Goal: Task Accomplishment & Management: Manage account settings

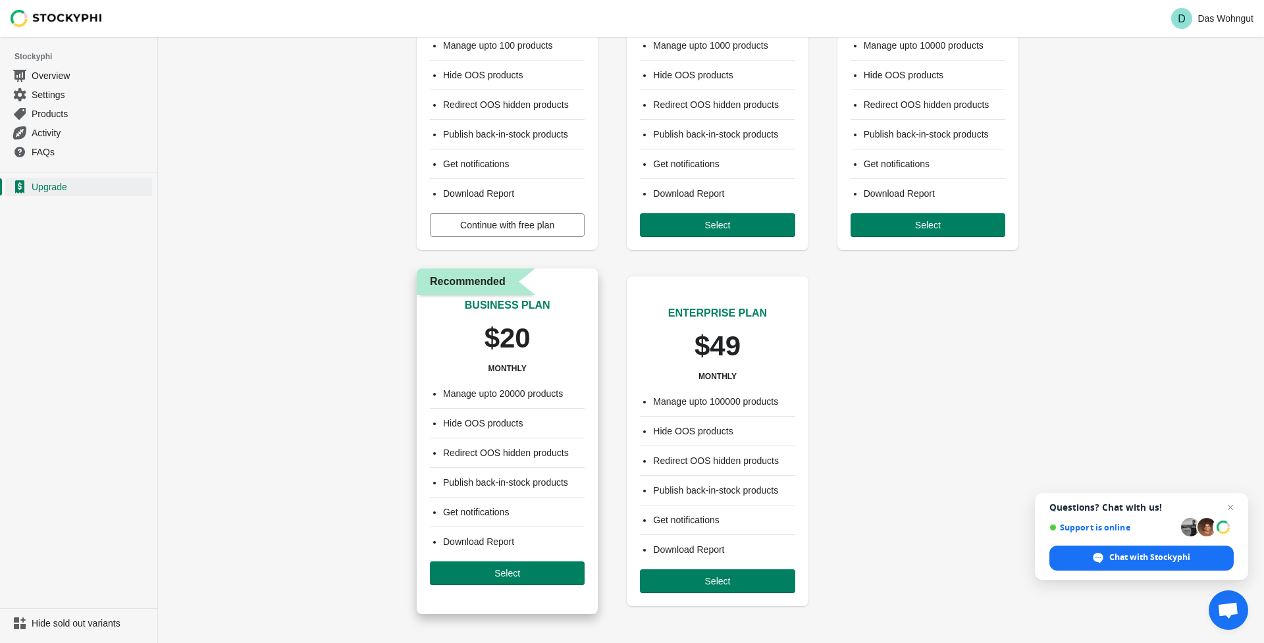
scroll to position [153, 0]
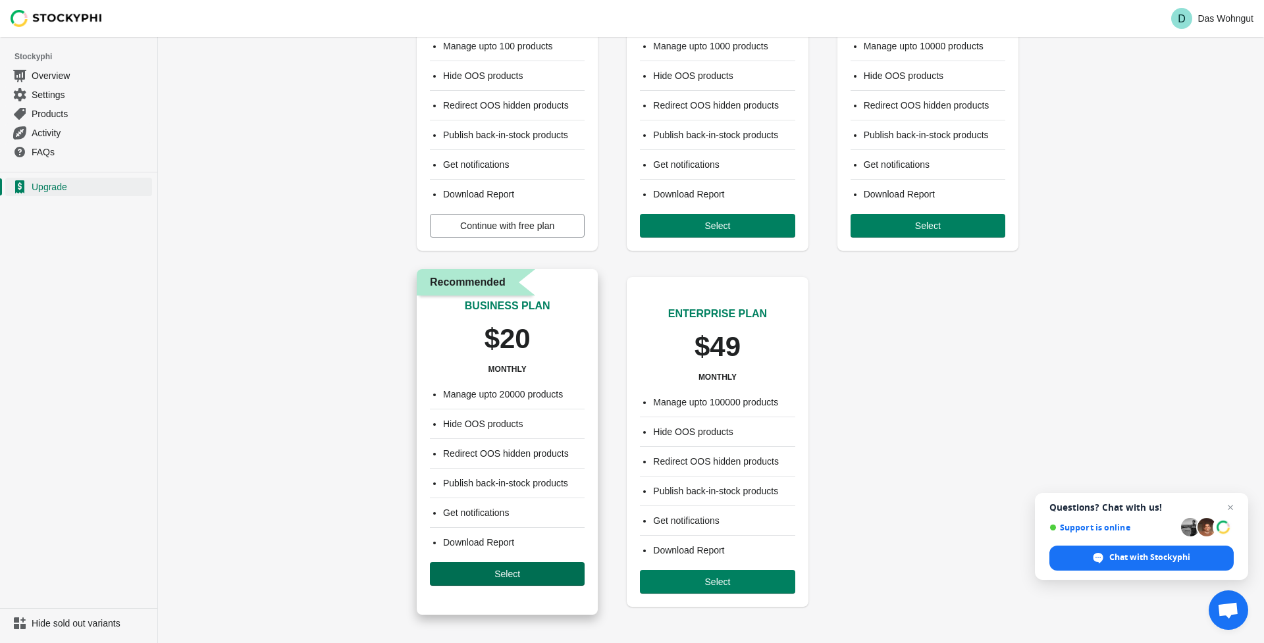
click at [521, 570] on span "Select" at bounding box center [508, 574] width 134 height 11
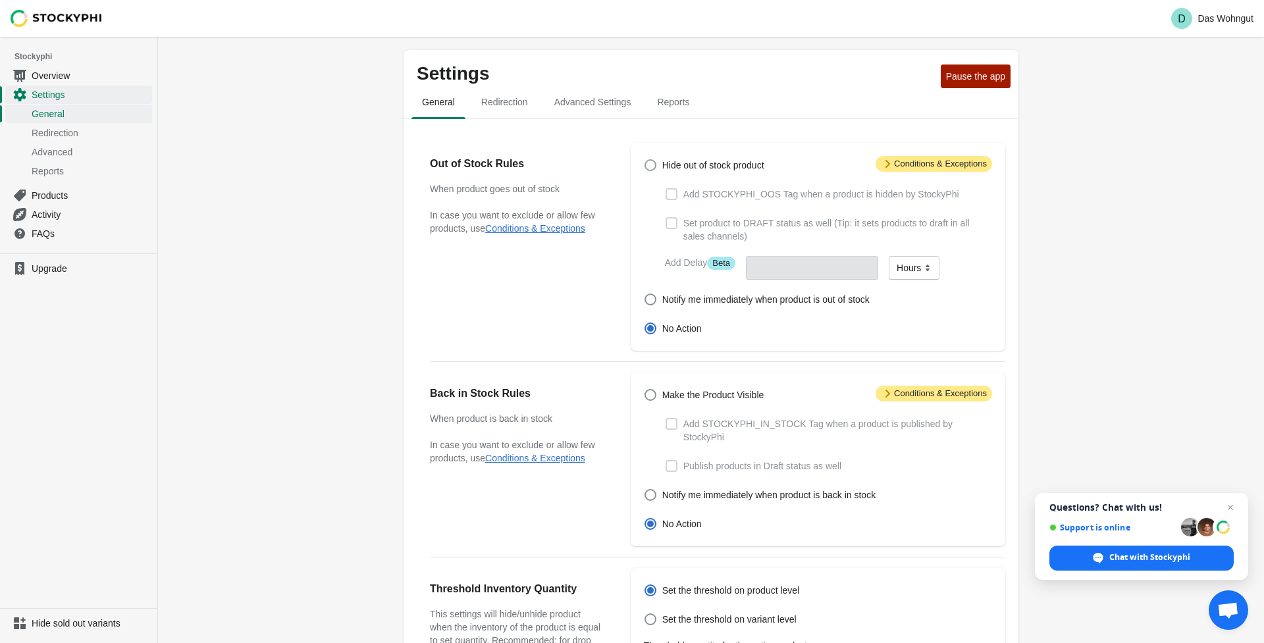
click at [656, 169] on span at bounding box center [651, 165] width 12 height 12
click at [645, 160] on input "Hide out of stock product" at bounding box center [645, 159] width 1 height 1
radio input "true"
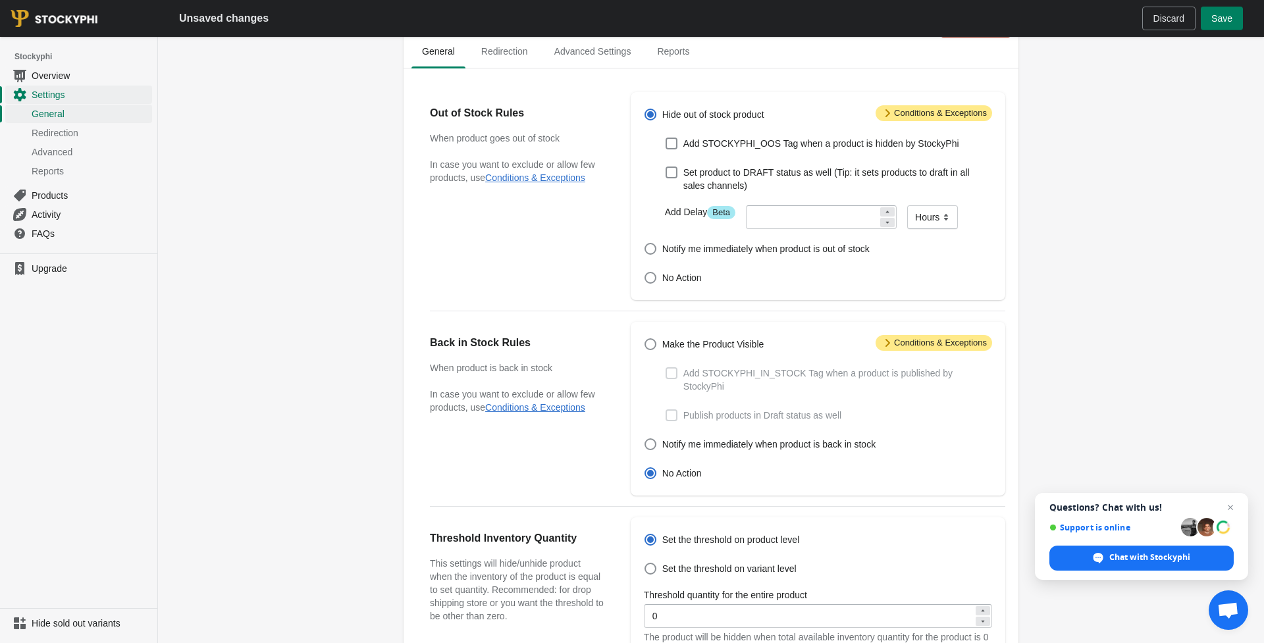
scroll to position [55, 0]
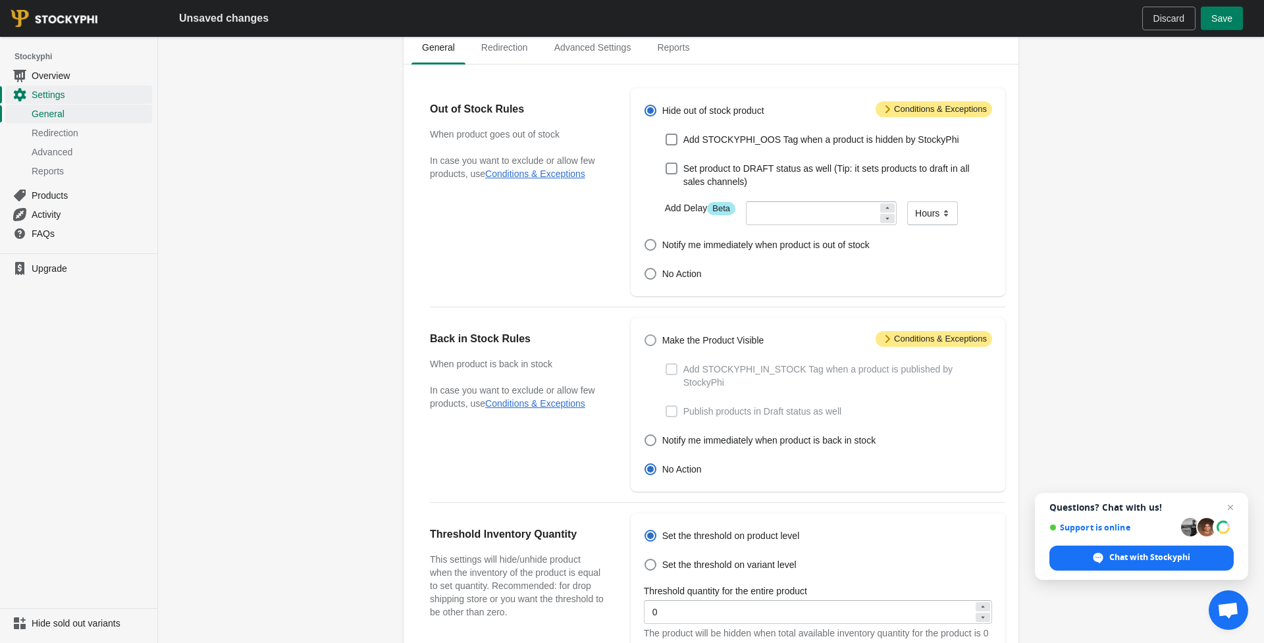
click at [651, 341] on span at bounding box center [651, 340] width 12 height 12
click at [645, 335] on input "Make the Product Visible" at bounding box center [645, 334] width 1 height 1
radio input "true"
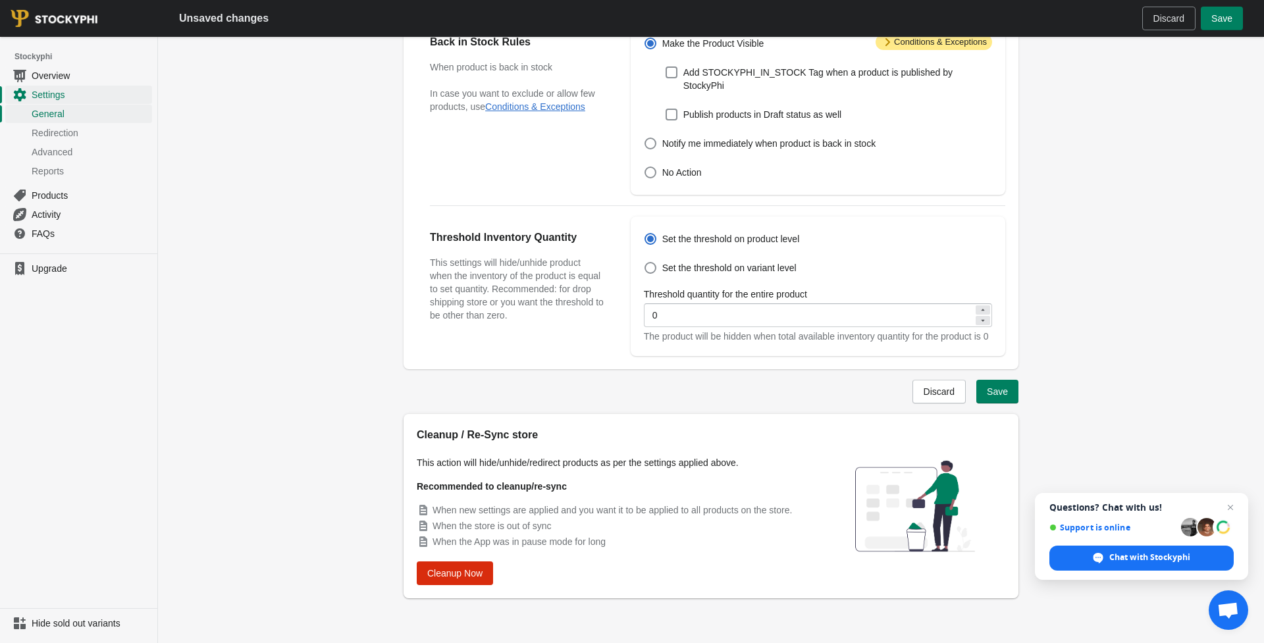
scroll to position [365, 0]
click at [74, 139] on span "Redirection" at bounding box center [91, 132] width 118 height 13
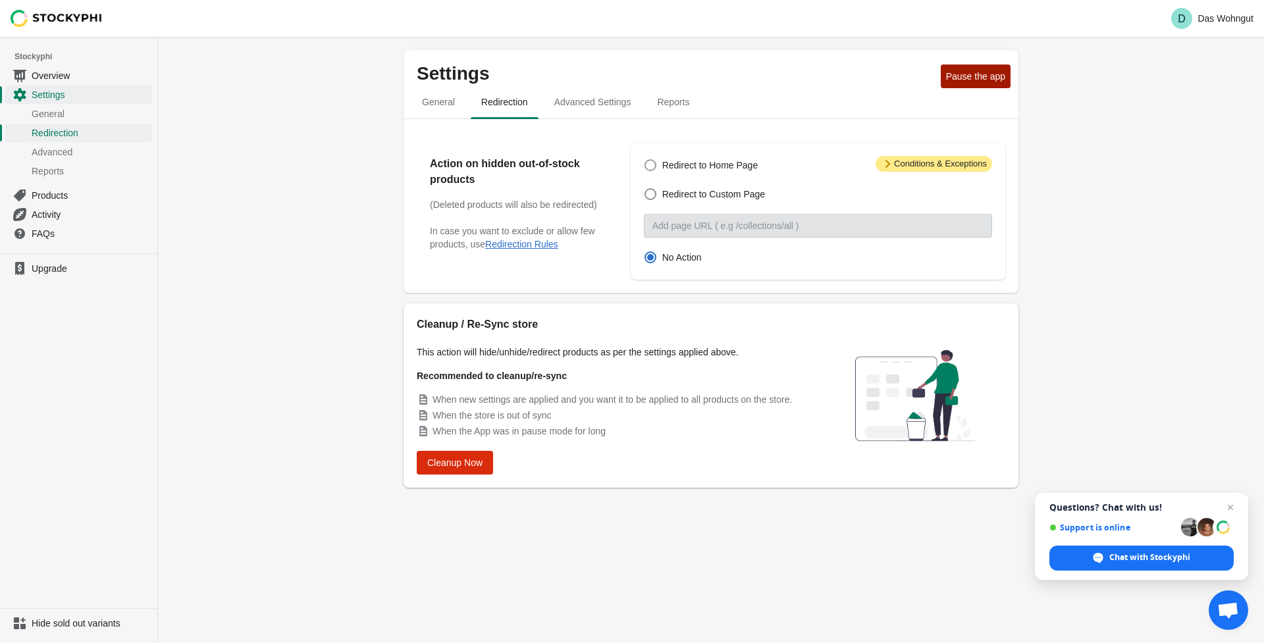
click at [648, 166] on span at bounding box center [651, 165] width 12 height 12
click at [645, 160] on input "Redirect to Home Page" at bounding box center [645, 159] width 1 height 1
radio input "true"
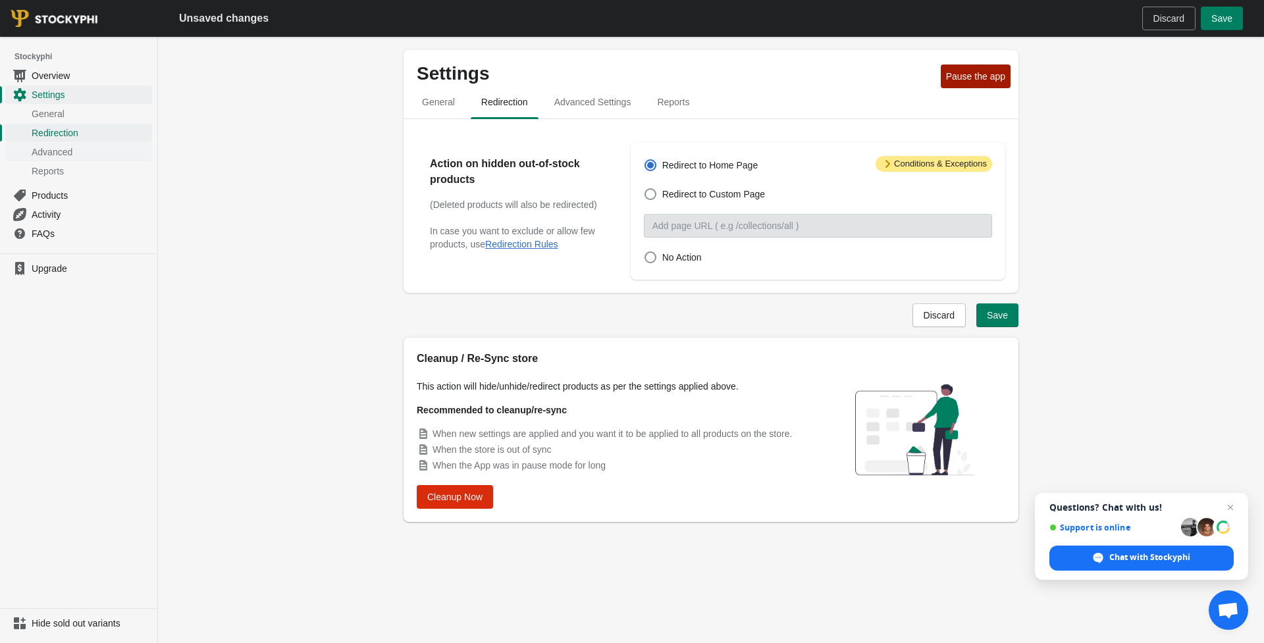
click at [70, 158] on span "Advanced" at bounding box center [91, 152] width 118 height 13
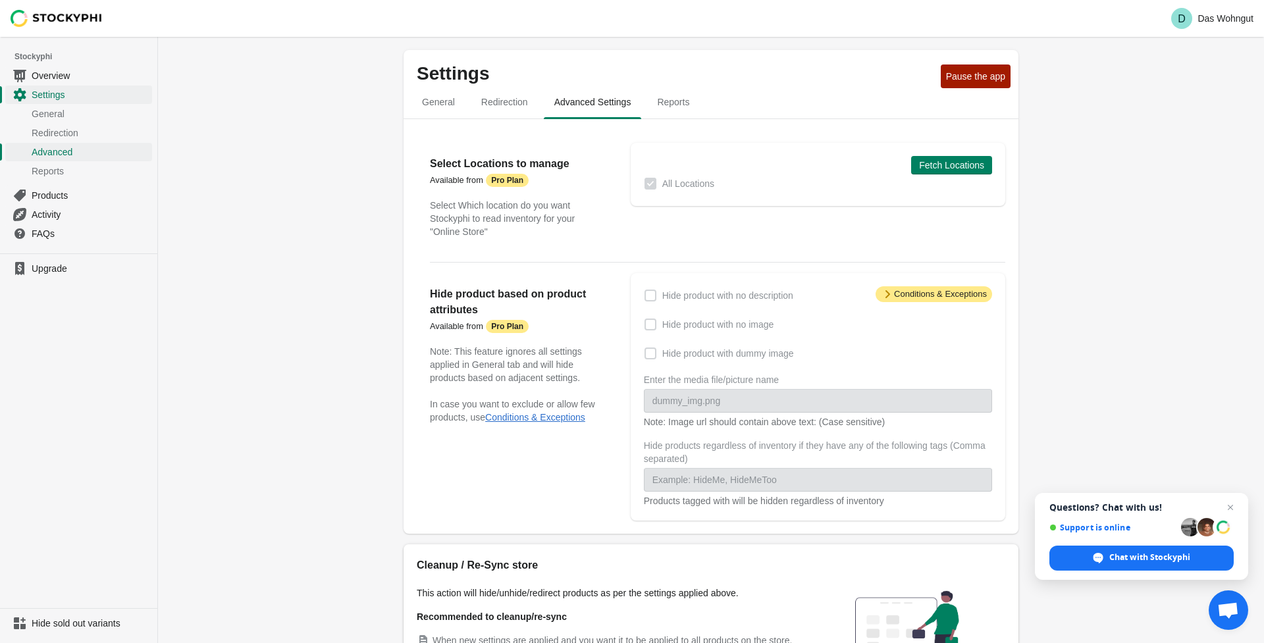
click at [647, 324] on span at bounding box center [651, 325] width 12 height 12
click at [651, 326] on span at bounding box center [651, 325] width 12 height 12
click at [899, 292] on span "Attention Conditions & Exceptions" at bounding box center [934, 294] width 117 height 16
click at [899, 296] on span "Attention Conditions & Exceptions" at bounding box center [934, 294] width 117 height 16
click at [650, 327] on span at bounding box center [651, 325] width 12 height 12
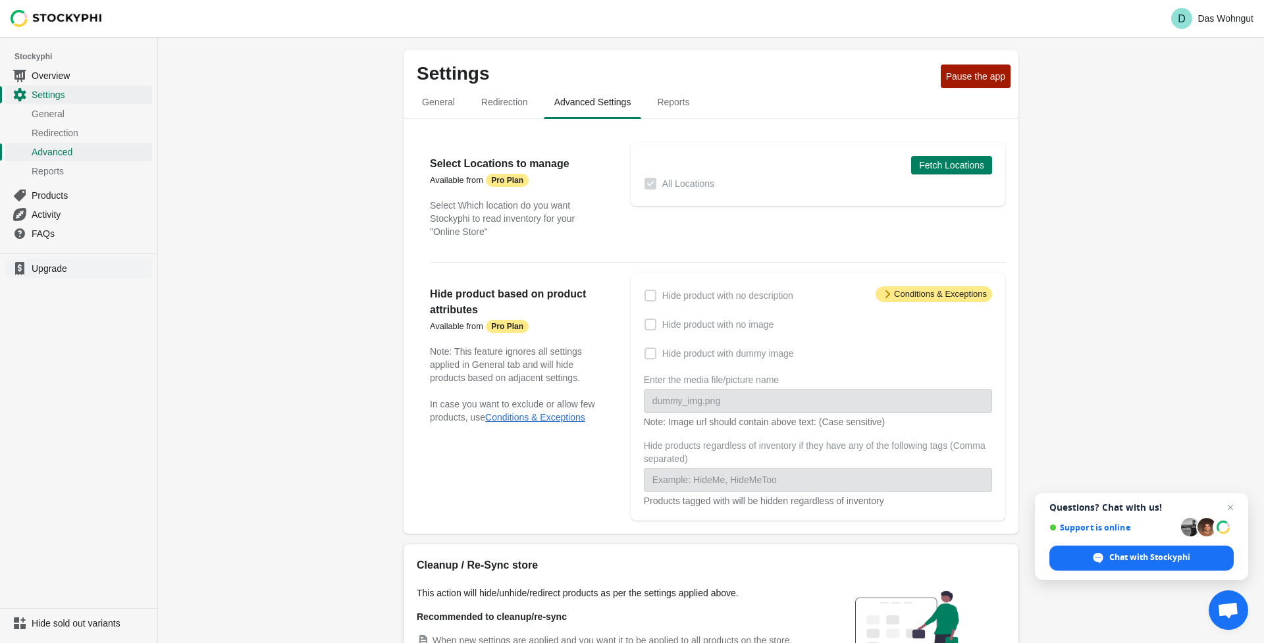
click at [53, 273] on span "Upgrade" at bounding box center [91, 268] width 118 height 13
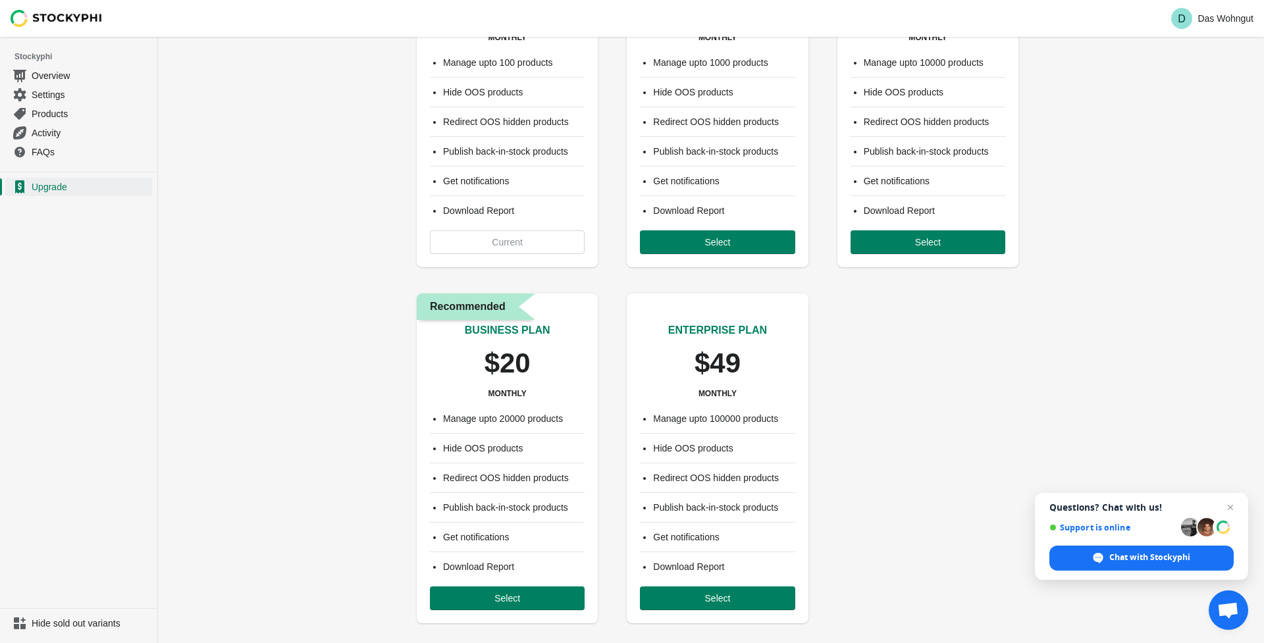
scroll to position [153, 0]
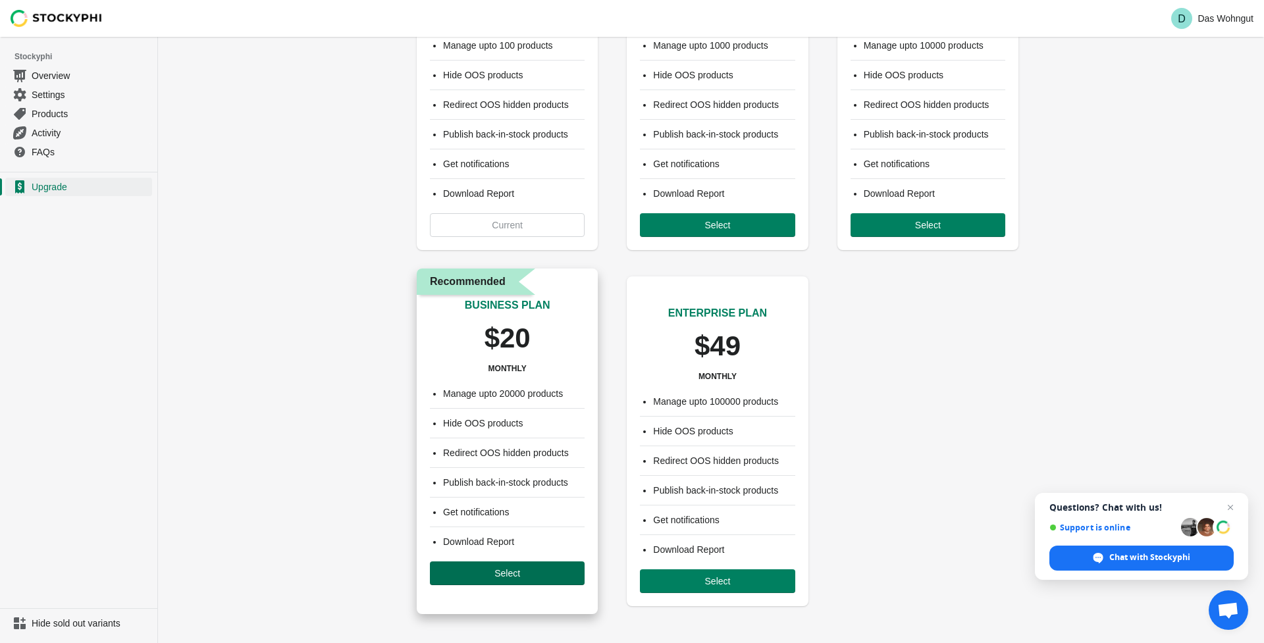
click at [458, 574] on span "Select" at bounding box center [508, 573] width 134 height 11
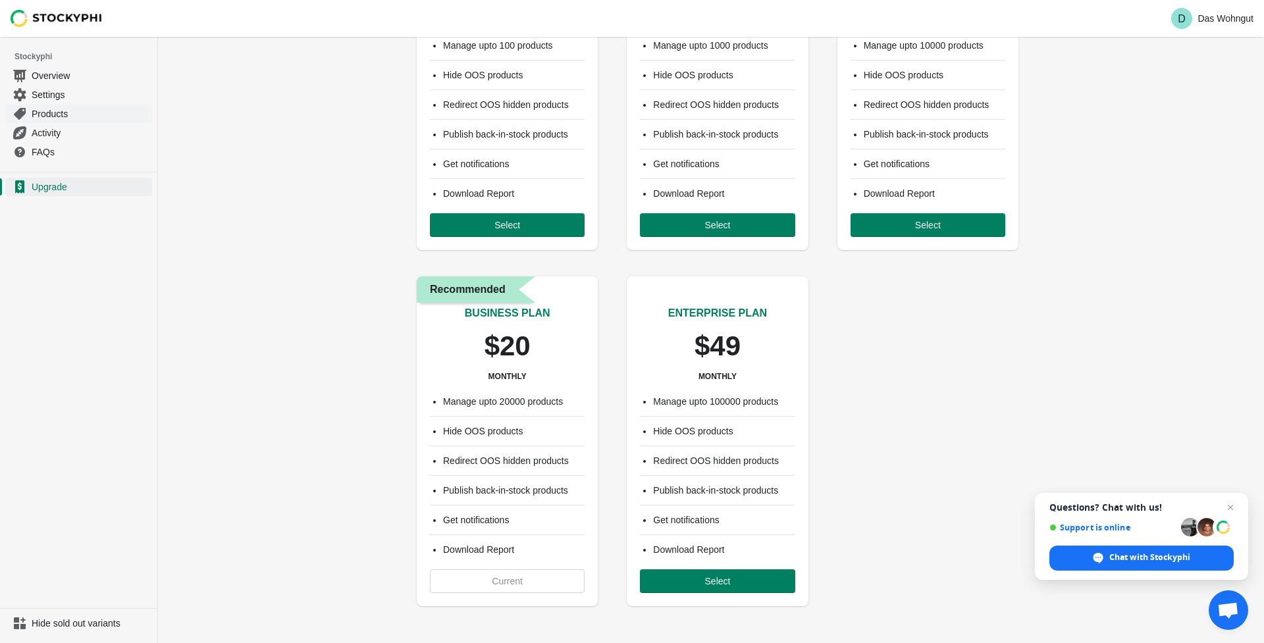
click at [49, 111] on span "Products" at bounding box center [91, 113] width 118 height 13
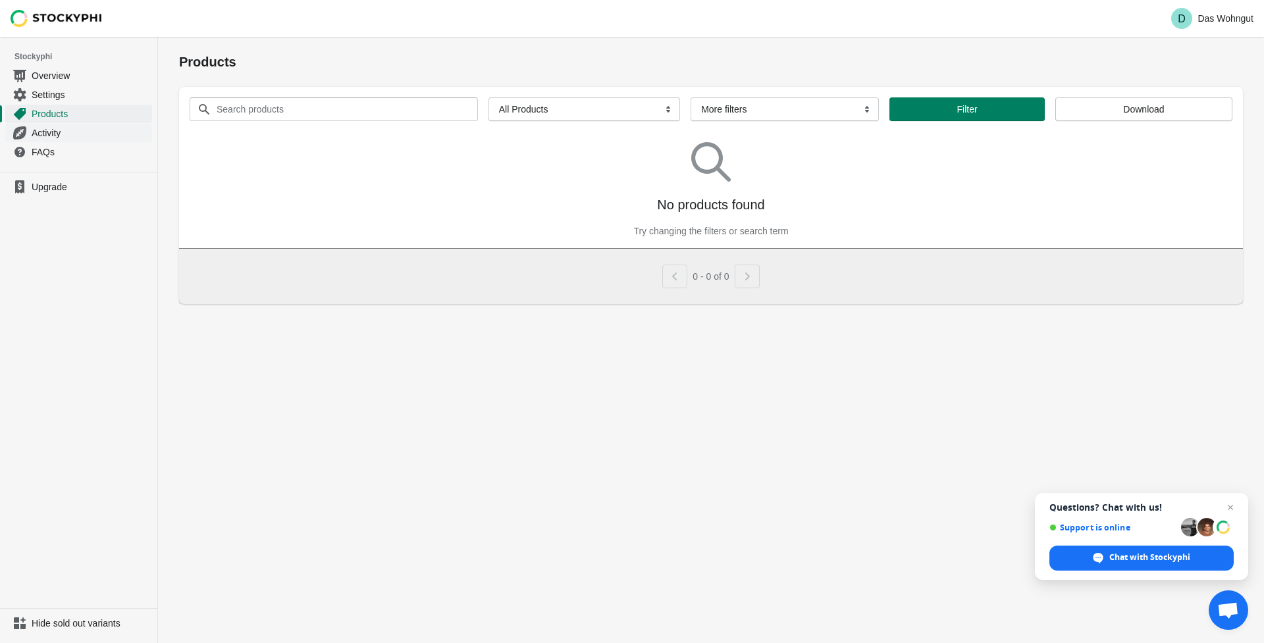
click at [45, 132] on span "Activity" at bounding box center [91, 132] width 118 height 13
click at [47, 96] on span "Settings" at bounding box center [91, 94] width 118 height 13
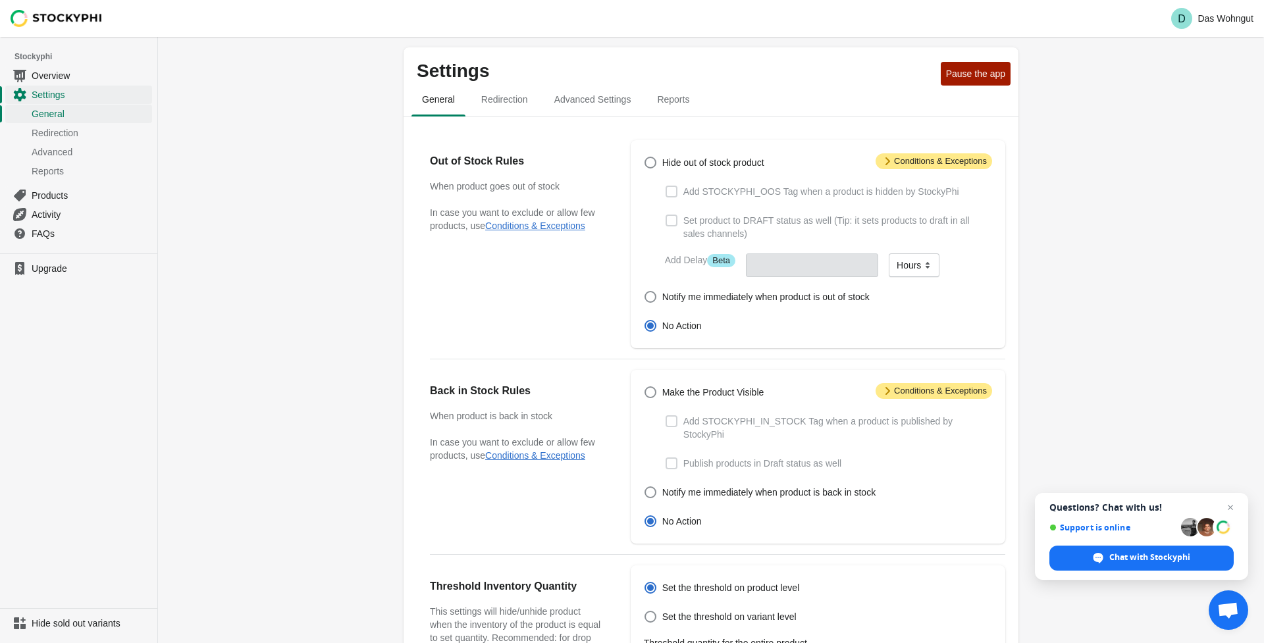
scroll to position [5, 0]
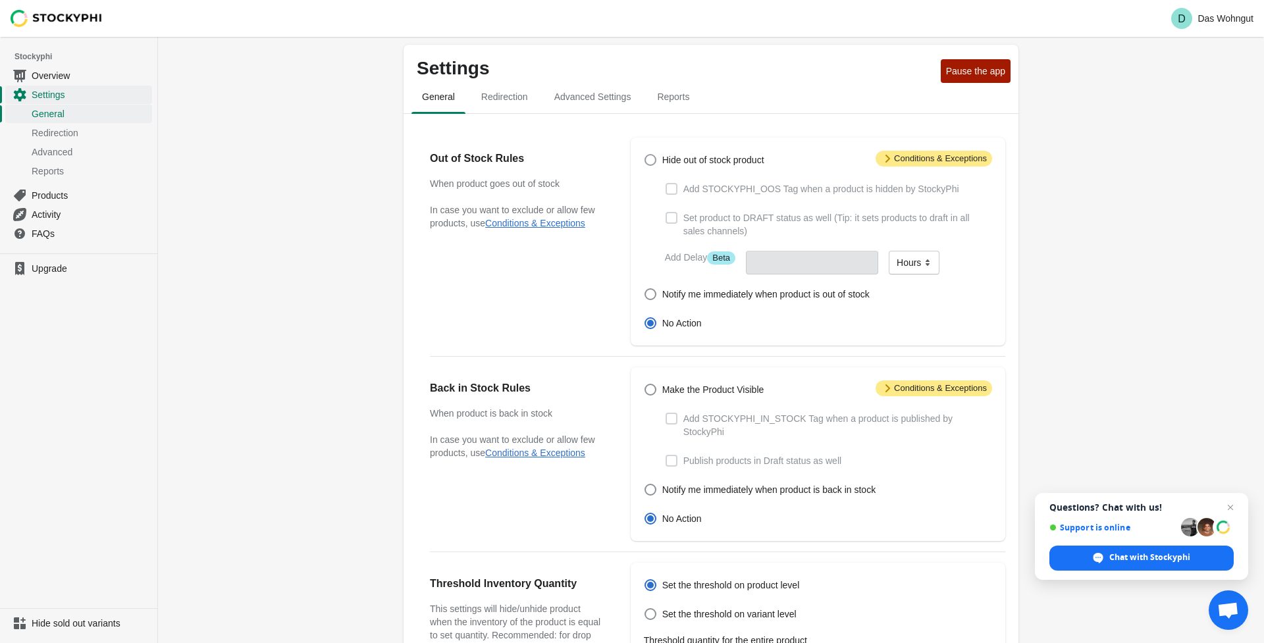
click at [649, 160] on span at bounding box center [651, 160] width 12 height 12
click at [645, 155] on input "Hide out of stock product" at bounding box center [645, 154] width 1 height 1
radio input "true"
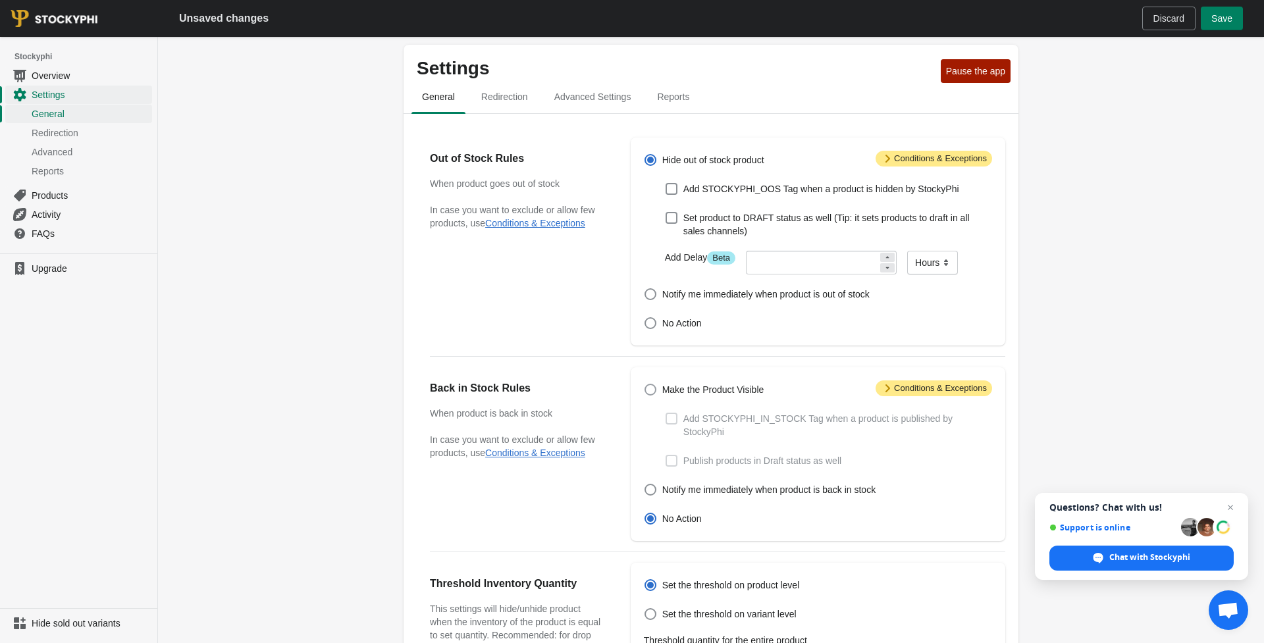
click at [651, 392] on span at bounding box center [651, 390] width 12 height 12
click at [645, 385] on input "Make the Product Visible" at bounding box center [645, 384] width 1 height 1
radio input "true"
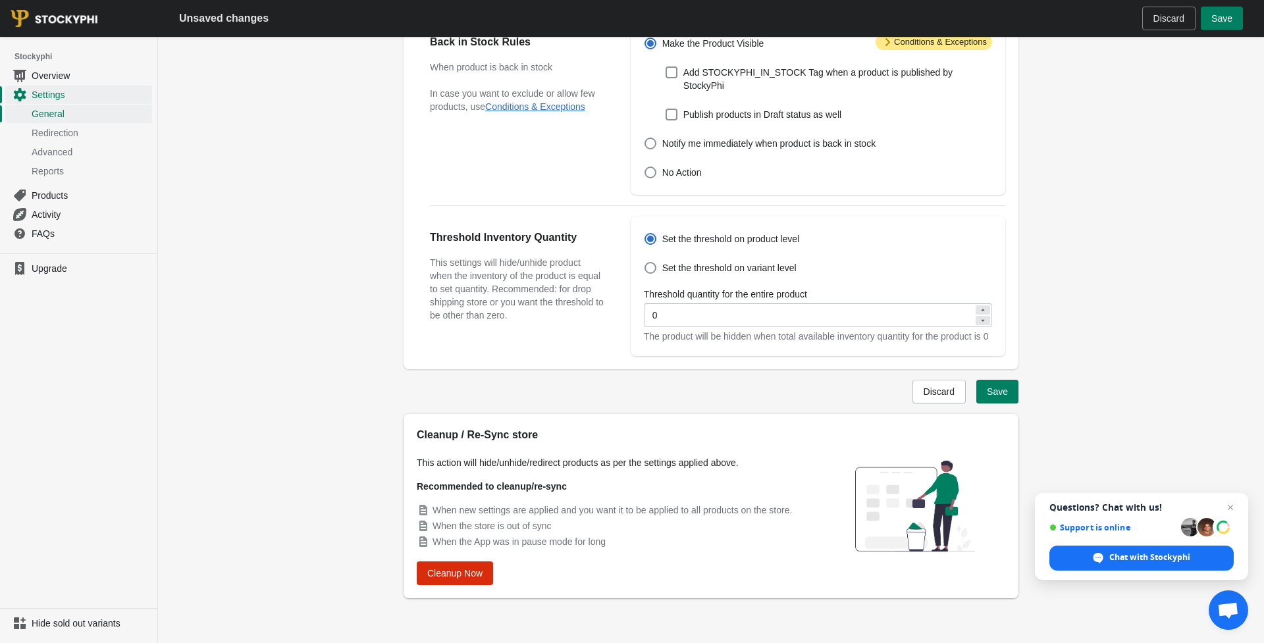
scroll to position [365, 0]
click at [80, 131] on span "Redirection" at bounding box center [91, 132] width 118 height 13
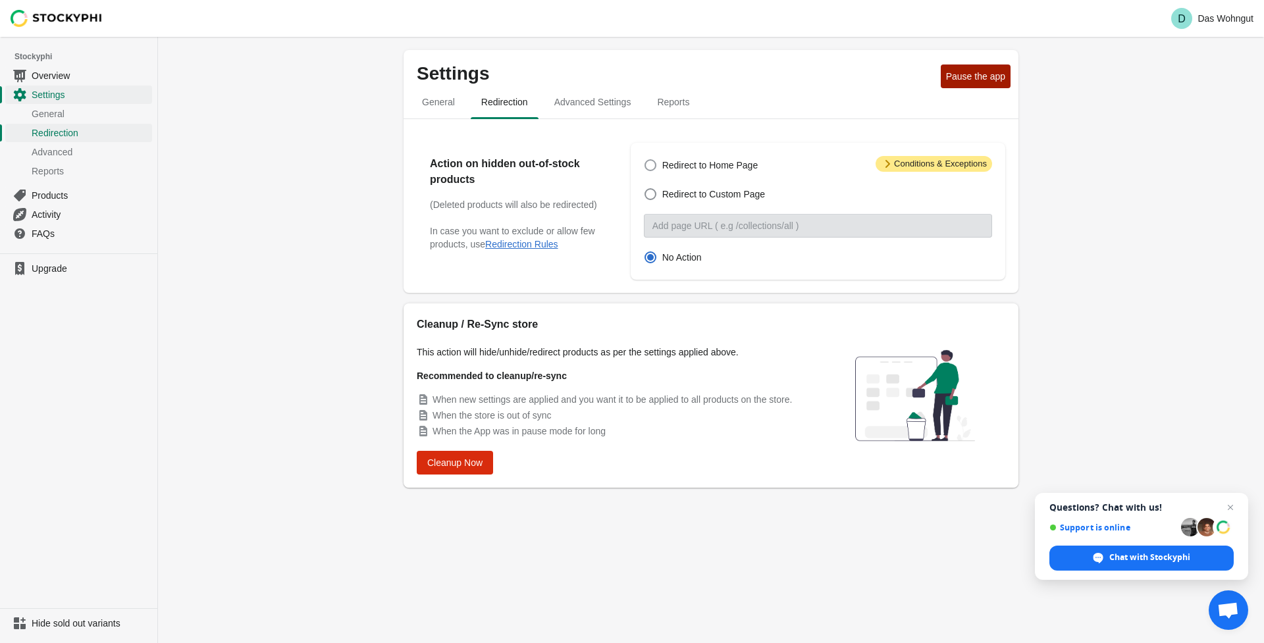
click at [655, 165] on span at bounding box center [651, 165] width 12 height 12
click at [645, 160] on input "Redirect to Home Page" at bounding box center [645, 159] width 1 height 1
radio input "true"
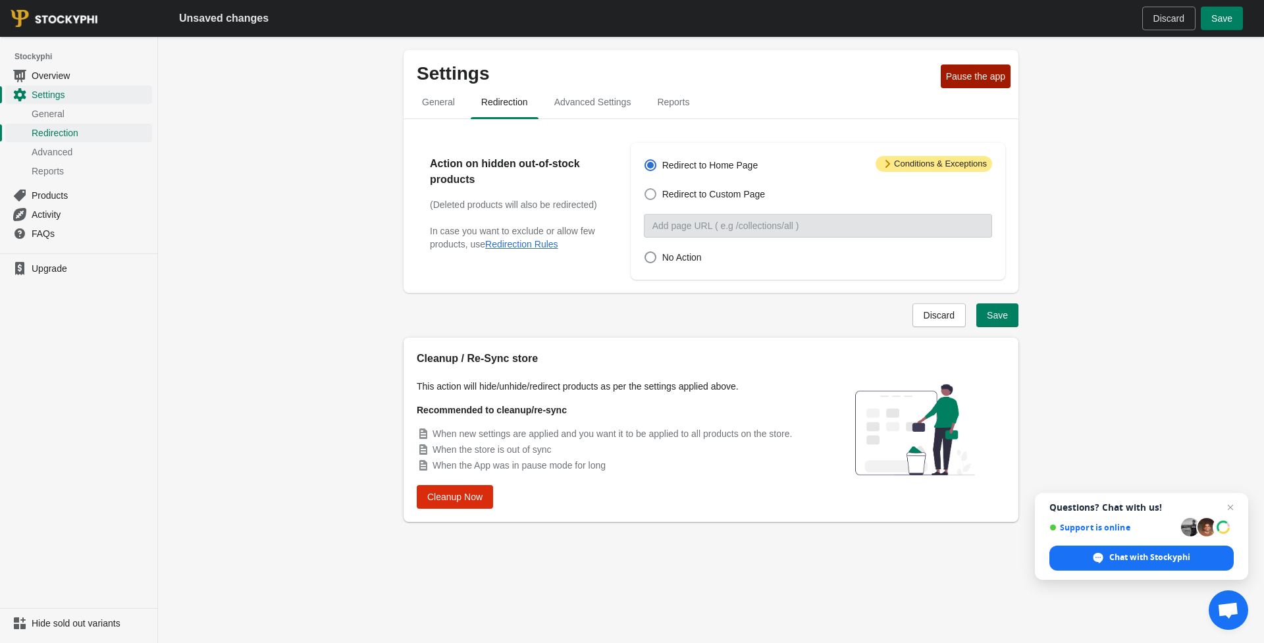
click at [653, 192] on span at bounding box center [651, 194] width 12 height 12
click at [645, 189] on input "Redirect to Custom Page" at bounding box center [645, 188] width 1 height 1
radio input "true"
click at [654, 169] on span at bounding box center [651, 165] width 12 height 12
click at [645, 160] on input "Redirect to Home Page" at bounding box center [645, 159] width 1 height 1
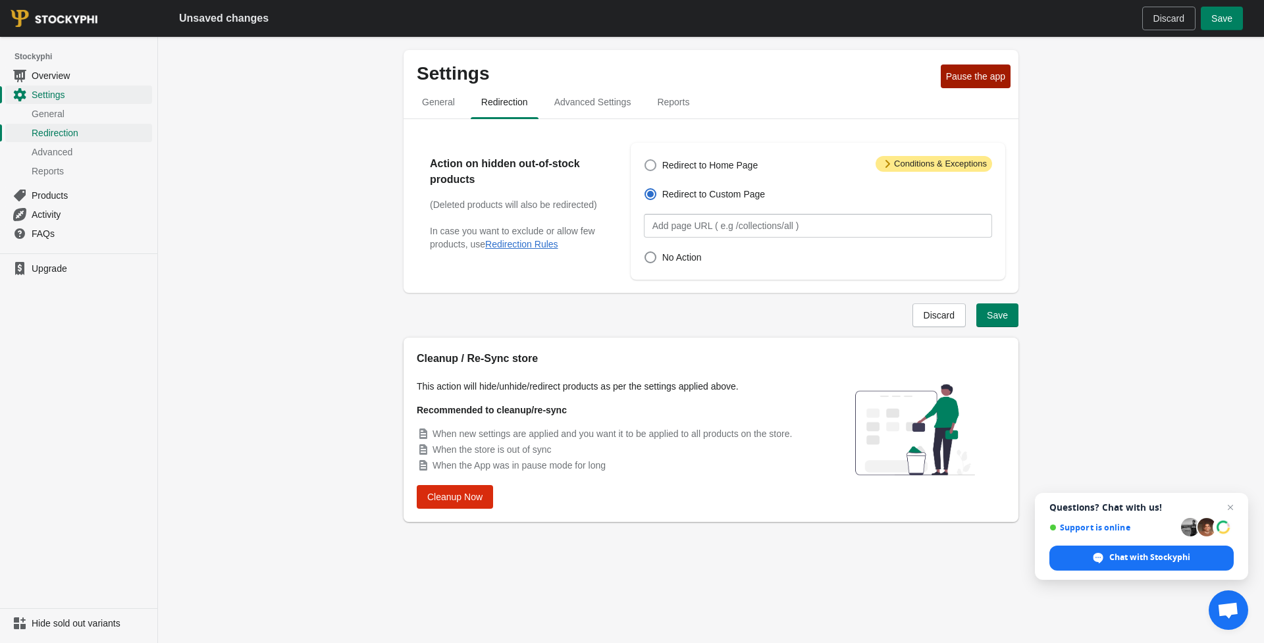
radio input "true"
click at [1020, 321] on div "Settings Pause the app General Redirection Advanced Settings Reports General Re…" at bounding box center [711, 308] width 657 height 517
click at [1005, 319] on span "Save" at bounding box center [997, 315] width 21 height 11
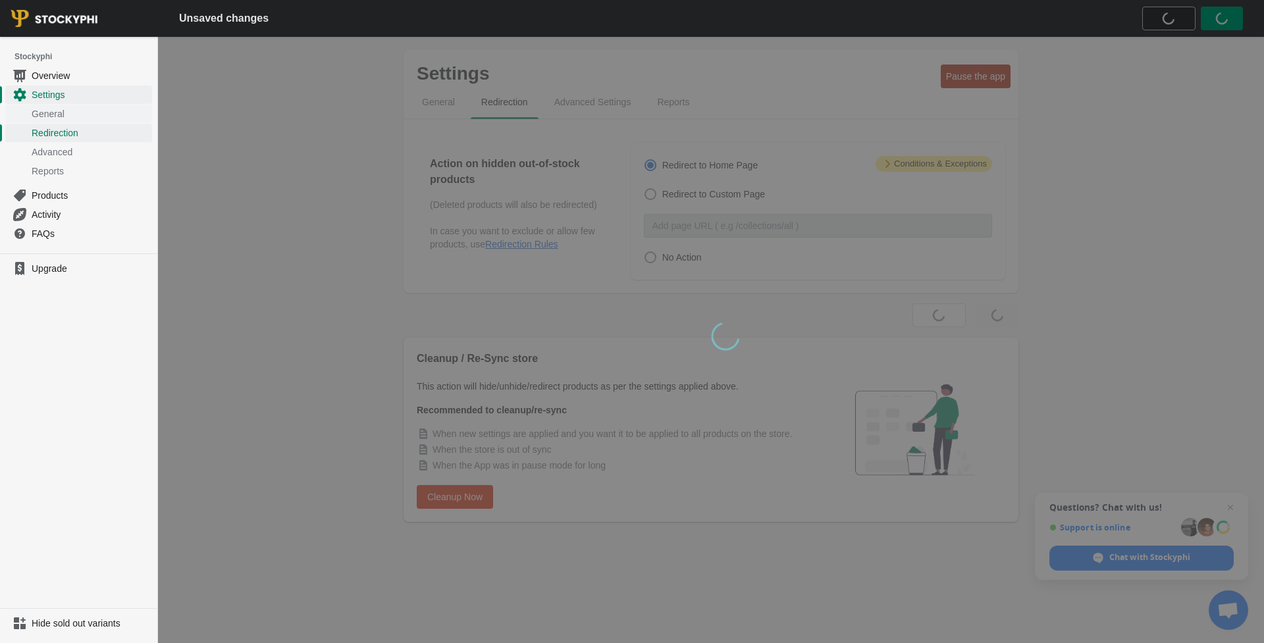
click at [61, 117] on span "General" at bounding box center [91, 113] width 118 height 13
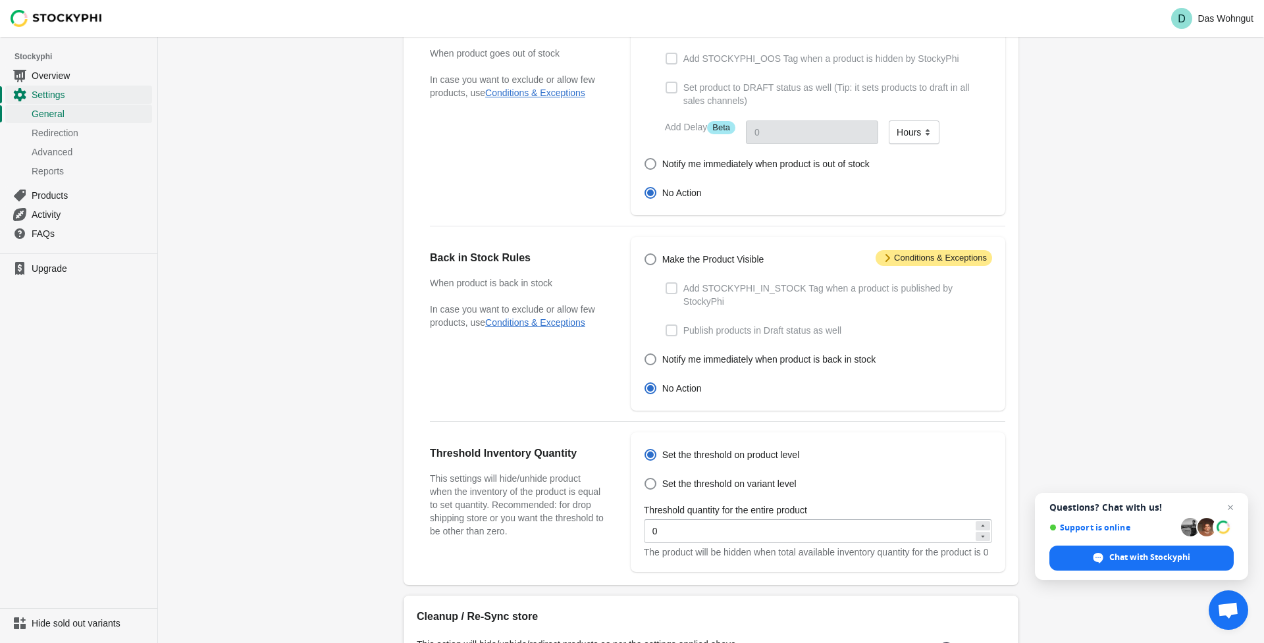
scroll to position [97, 0]
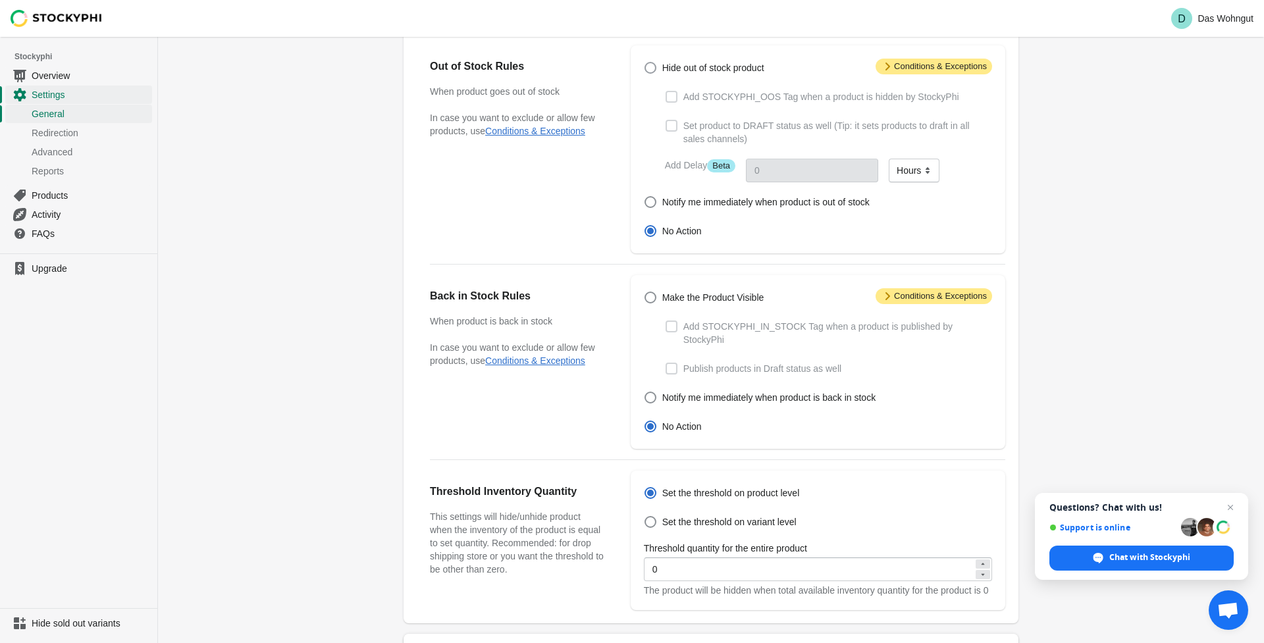
click at [649, 67] on span at bounding box center [651, 68] width 12 height 12
click at [645, 63] on input "Hide out of stock product" at bounding box center [645, 62] width 1 height 1
radio input "true"
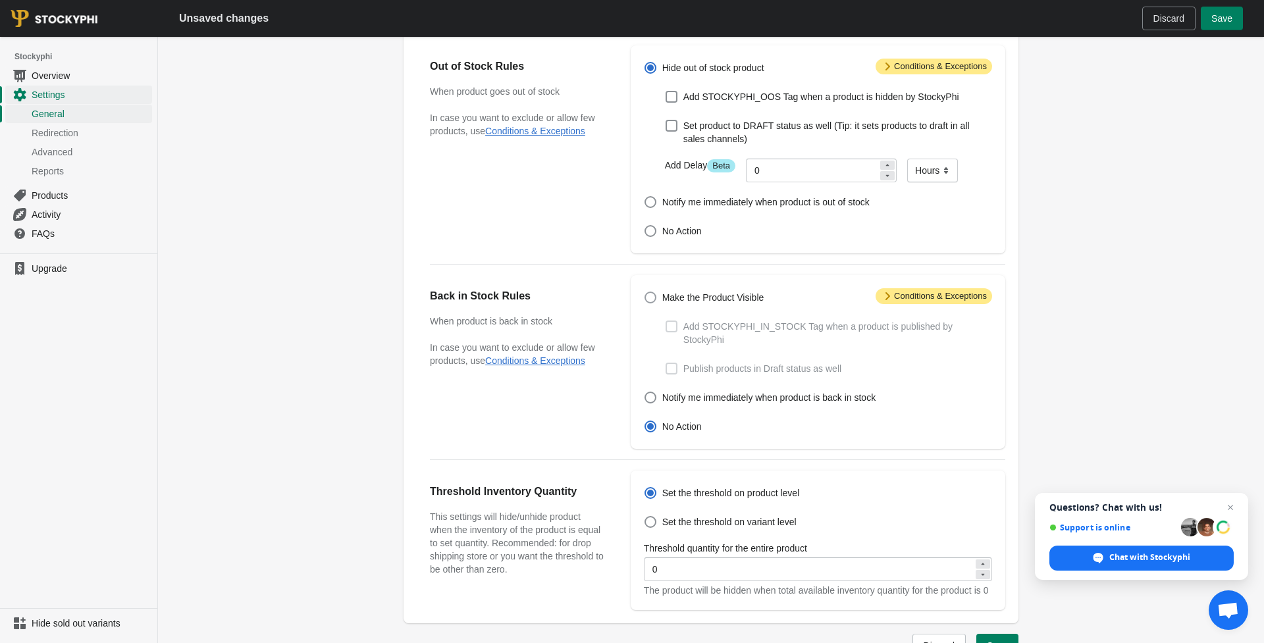
click at [648, 296] on span at bounding box center [651, 298] width 12 height 12
click at [645, 292] on input "Make the Product Visible" at bounding box center [645, 292] width 1 height 1
radio input "true"
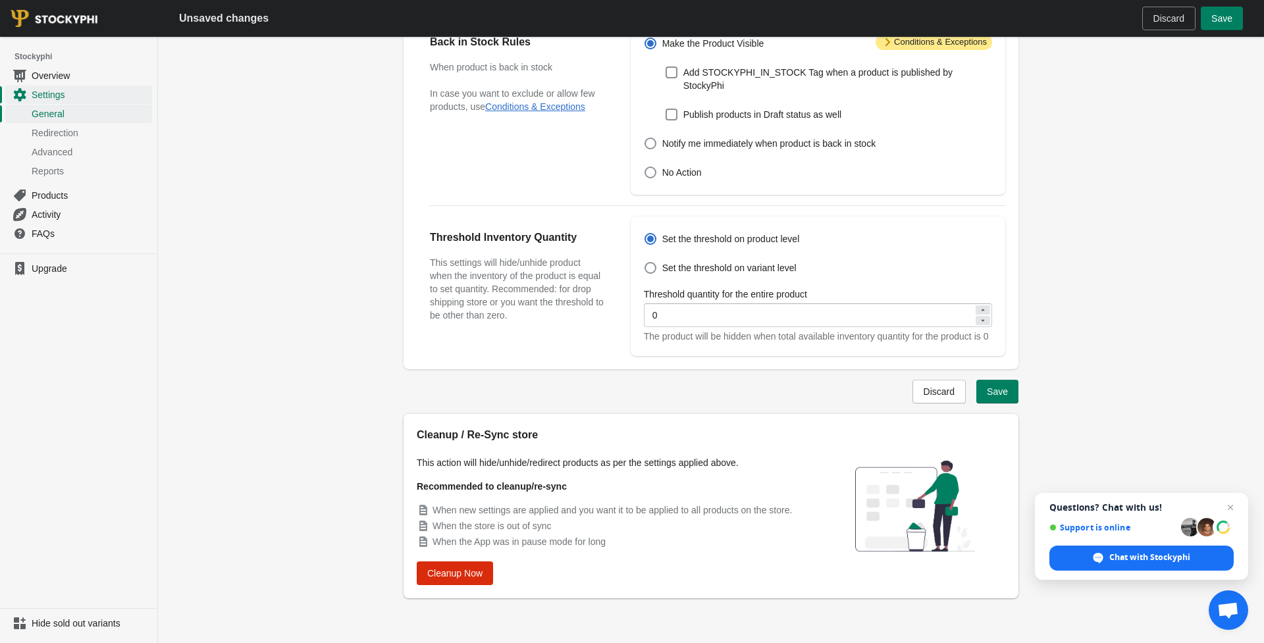
scroll to position [365, 0]
click at [467, 570] on span "Cleanup Now" at bounding box center [454, 573] width 55 height 11
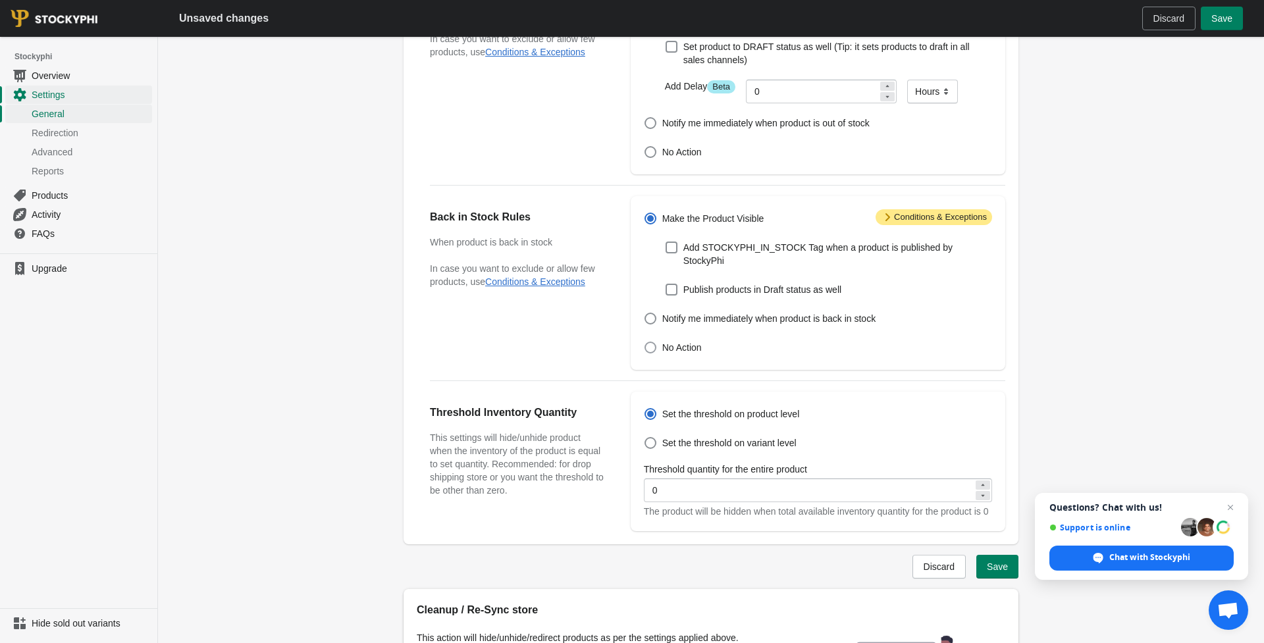
scroll to position [157, 0]
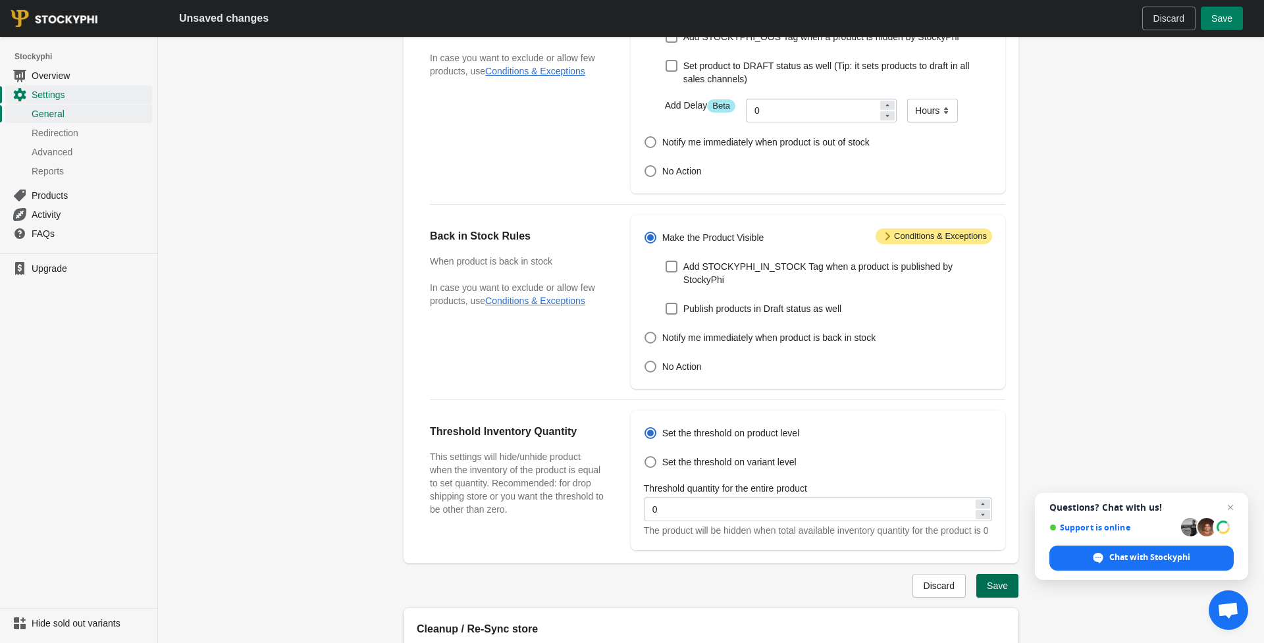
click at [1003, 591] on span "Save" at bounding box center [997, 586] width 21 height 11
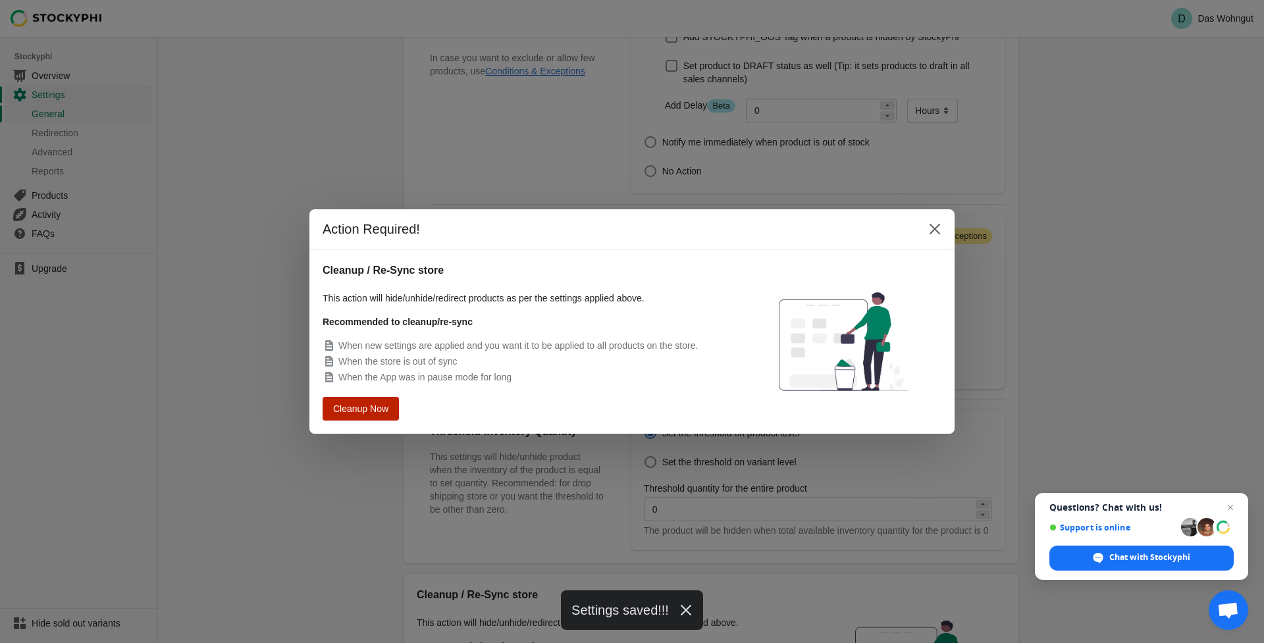
click at [389, 416] on button "Cleanup Now" at bounding box center [360, 409] width 71 height 22
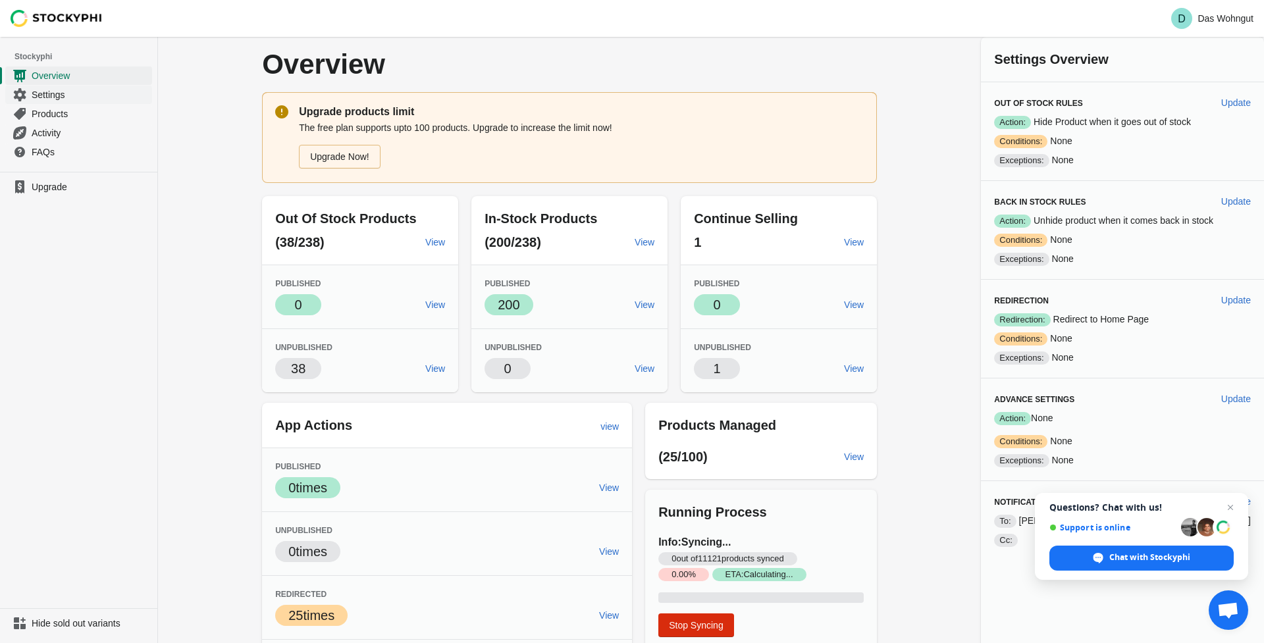
click at [56, 94] on span "Settings" at bounding box center [91, 94] width 118 height 13
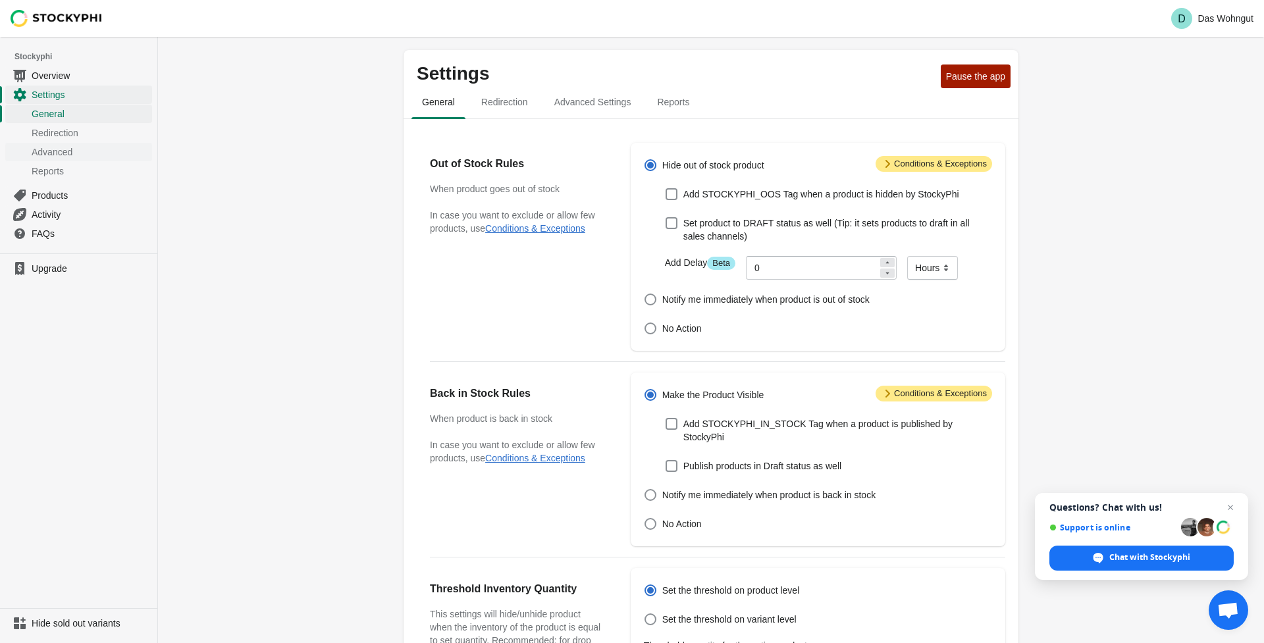
click at [50, 153] on span "Advanced" at bounding box center [91, 152] width 118 height 13
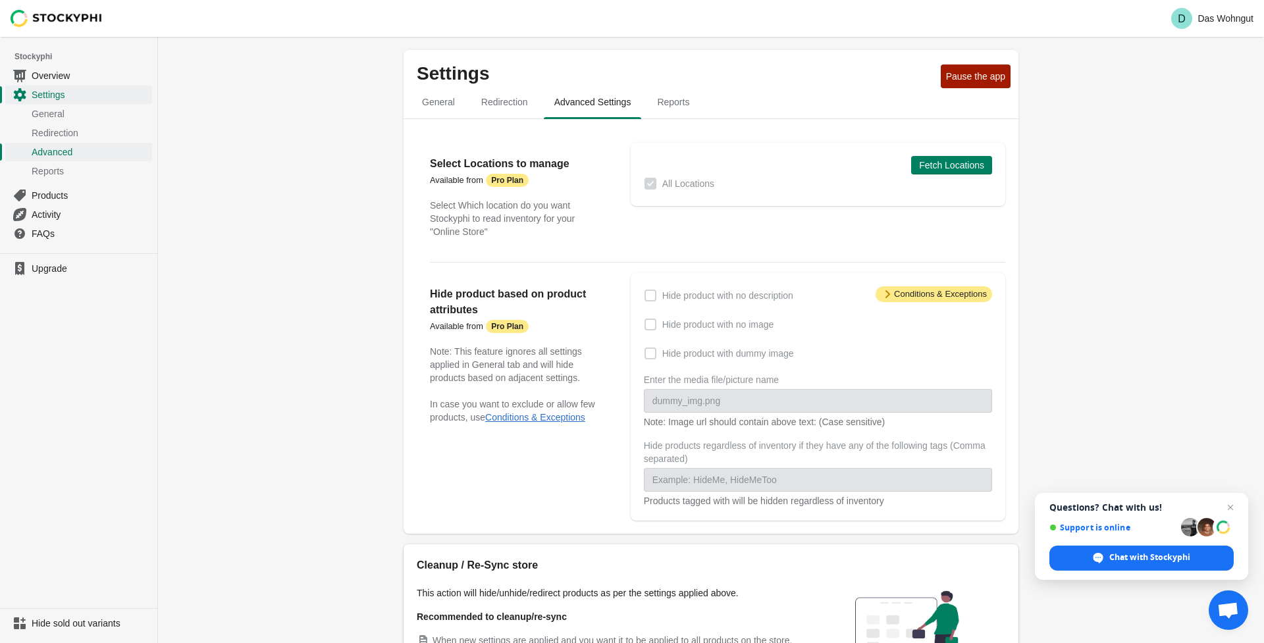
click at [650, 298] on span at bounding box center [651, 296] width 12 height 12
click at [543, 419] on button "Conditions & Exceptions" at bounding box center [535, 417] width 100 height 11
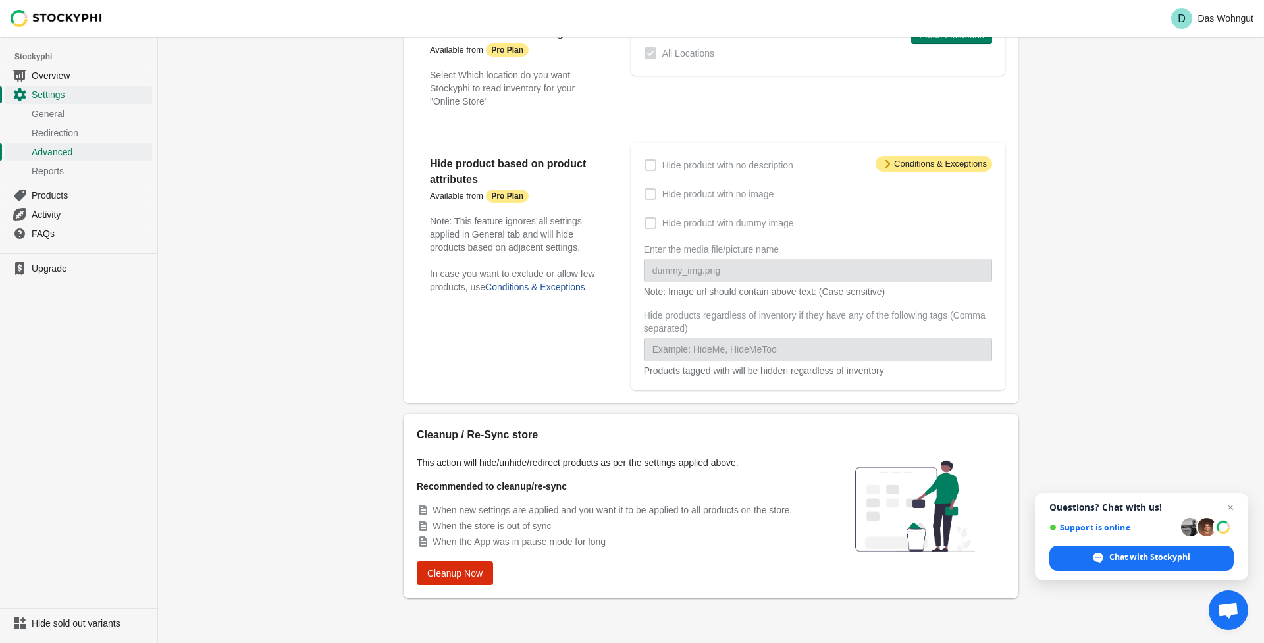
scroll to position [131, 0]
click at [550, 294] on p "In case you want to exclude or allow few products, use Conditions & Exceptions" at bounding box center [517, 280] width 174 height 26
click at [556, 287] on button "Conditions & Exceptions" at bounding box center [535, 287] width 100 height 11
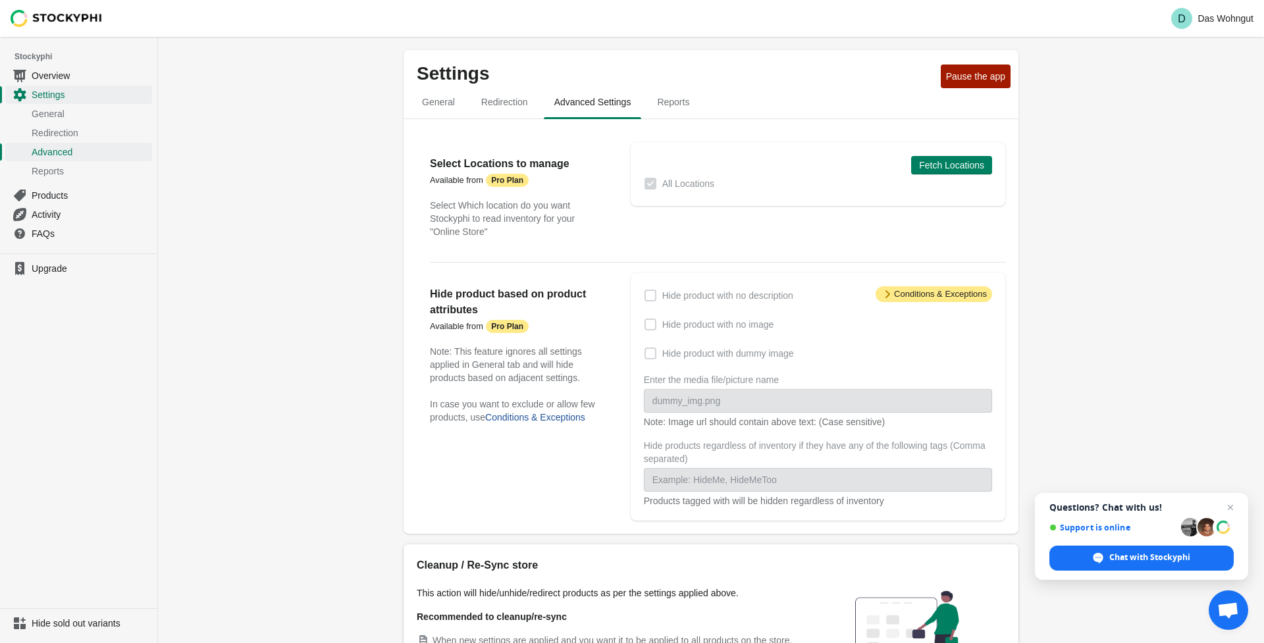
scroll to position [0, 0]
click at [911, 294] on span "Attention Conditions & Exceptions" at bounding box center [934, 294] width 117 height 16
click at [649, 298] on span at bounding box center [651, 296] width 12 height 12
click at [81, 128] on span "Redirection" at bounding box center [91, 132] width 118 height 13
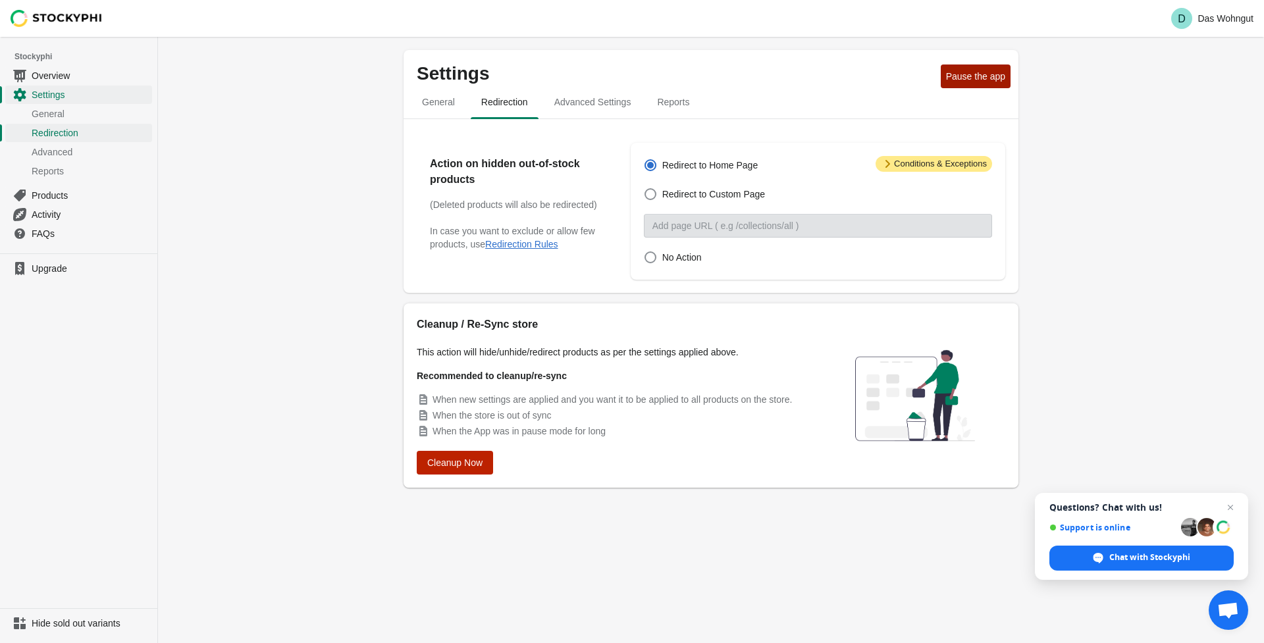
click at [480, 467] on span "Cleanup Now" at bounding box center [454, 463] width 55 height 11
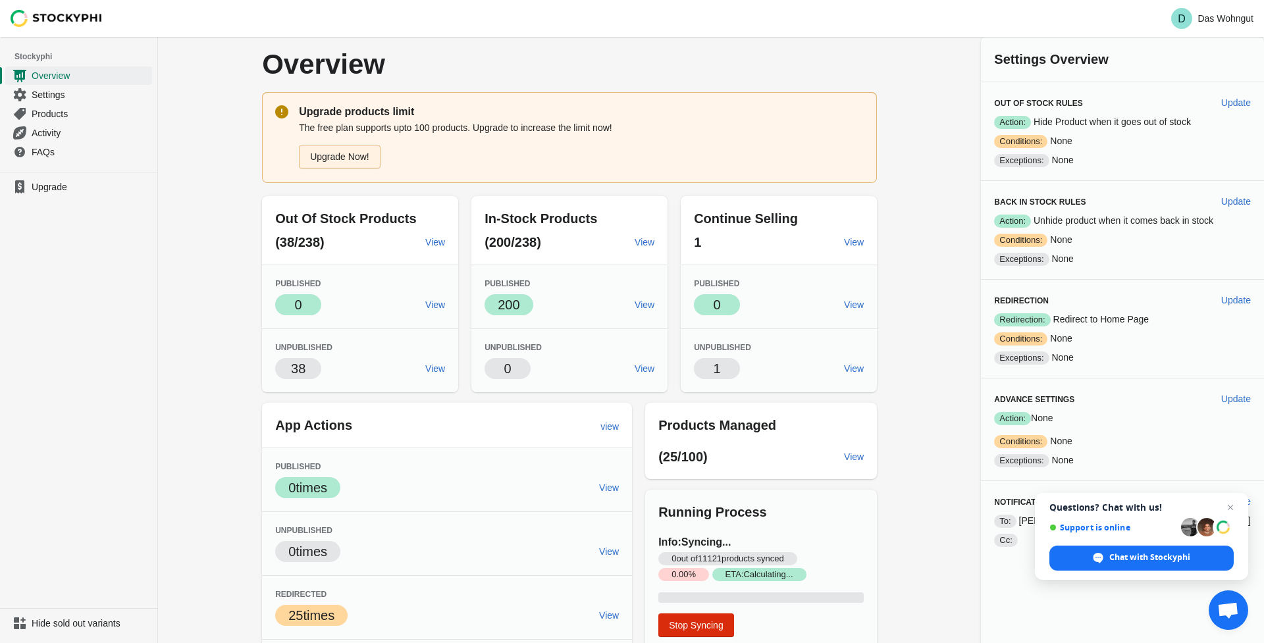
click at [371, 155] on link "Upgrade Now!" at bounding box center [340, 157] width 82 height 24
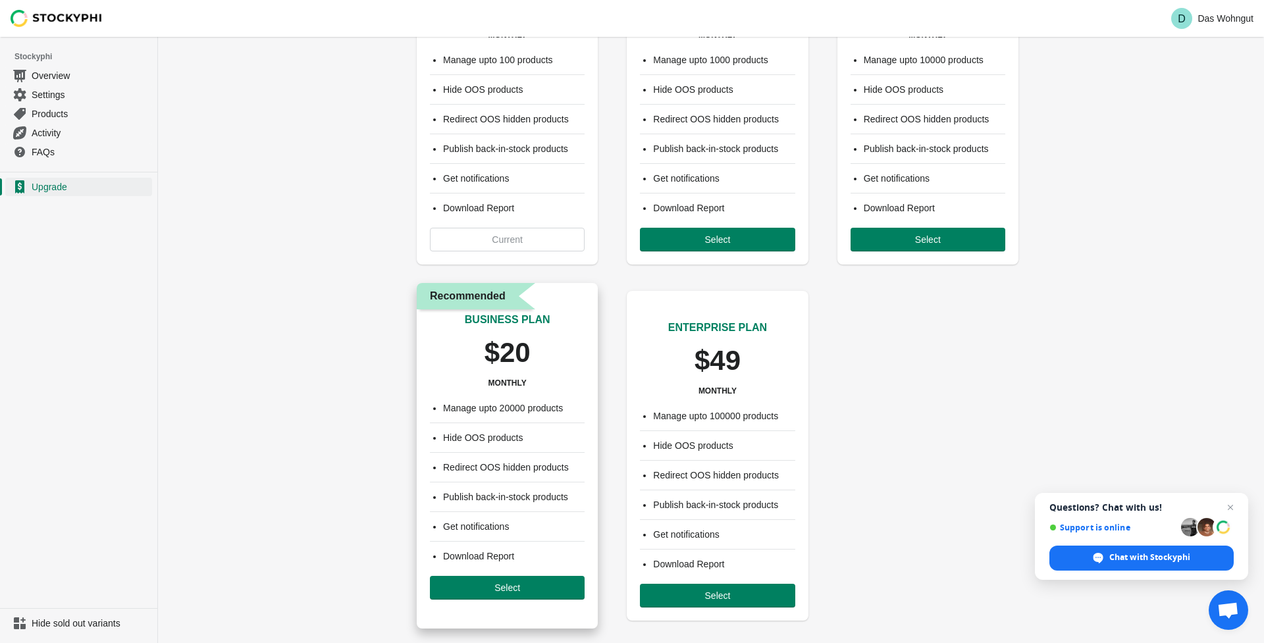
scroll to position [144, 0]
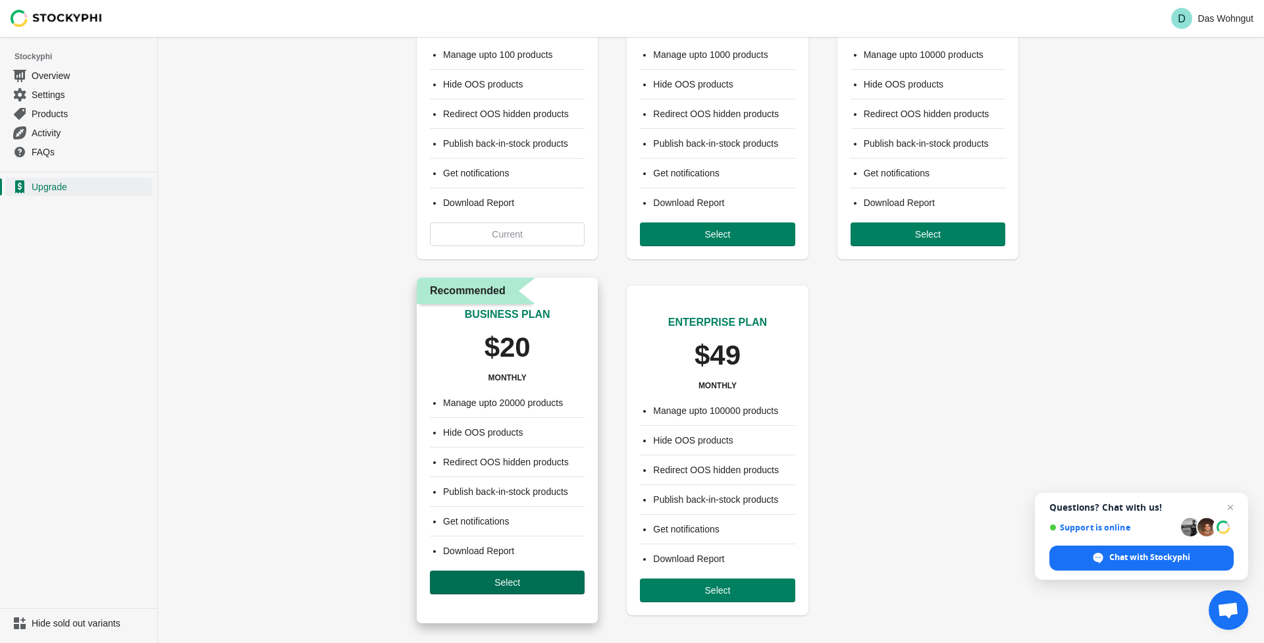
click at [549, 579] on span "Select" at bounding box center [508, 582] width 134 height 11
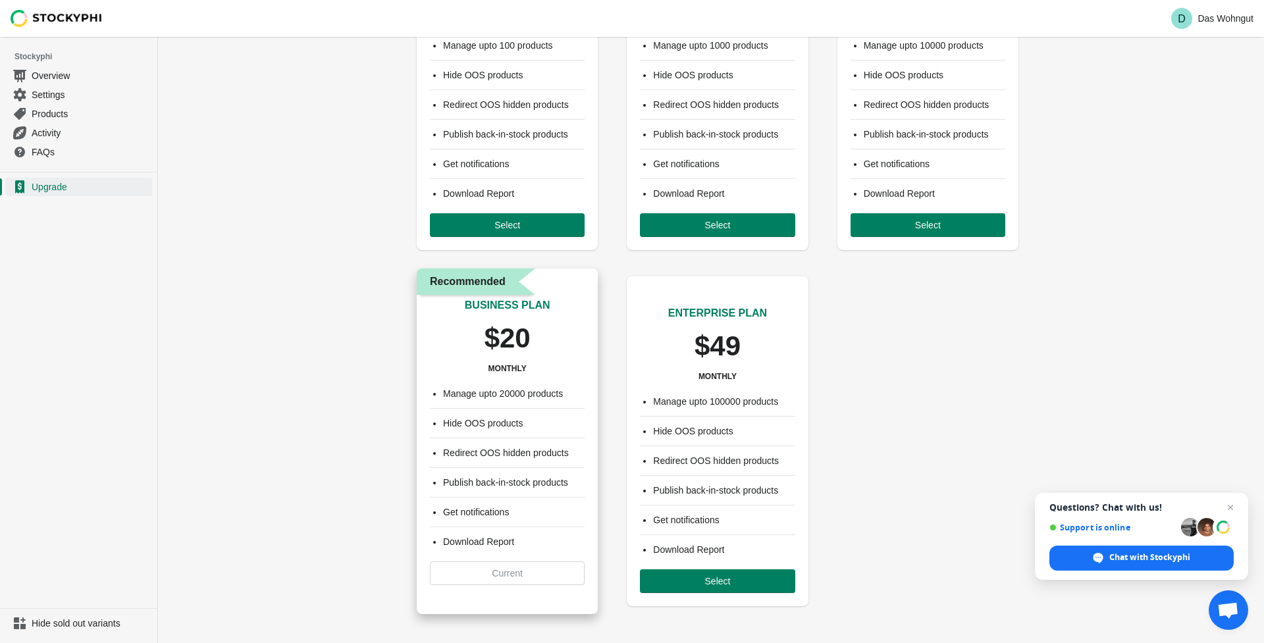
scroll to position [153, 0]
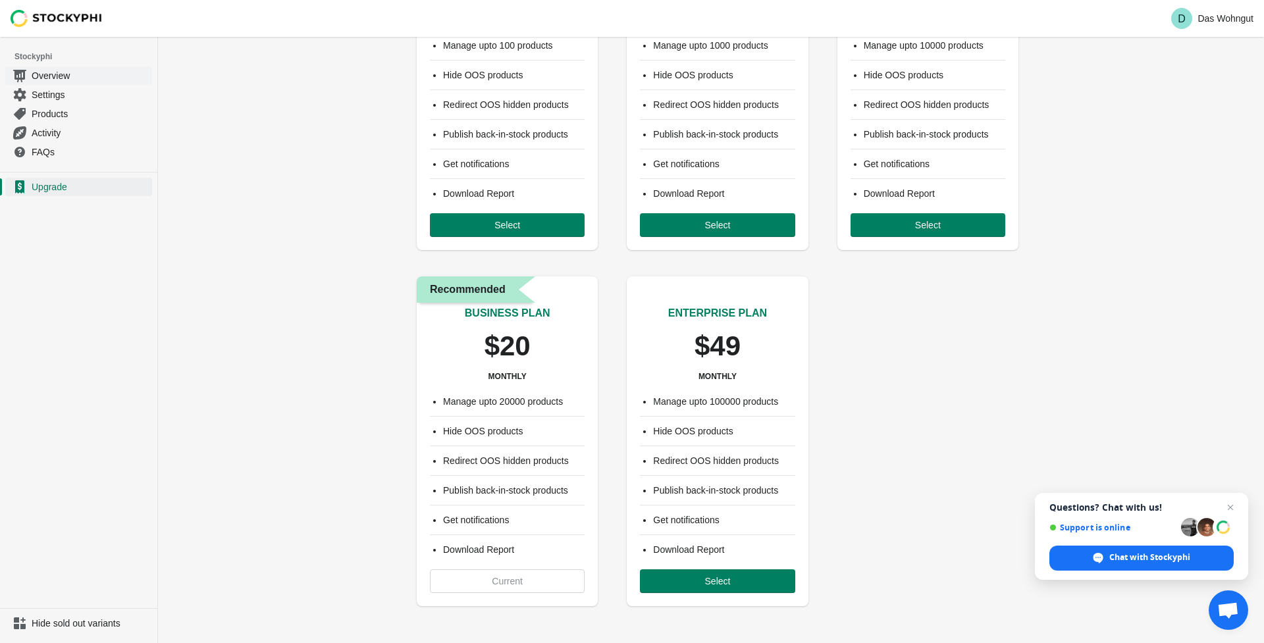
click at [56, 76] on span "Overview" at bounding box center [91, 75] width 118 height 13
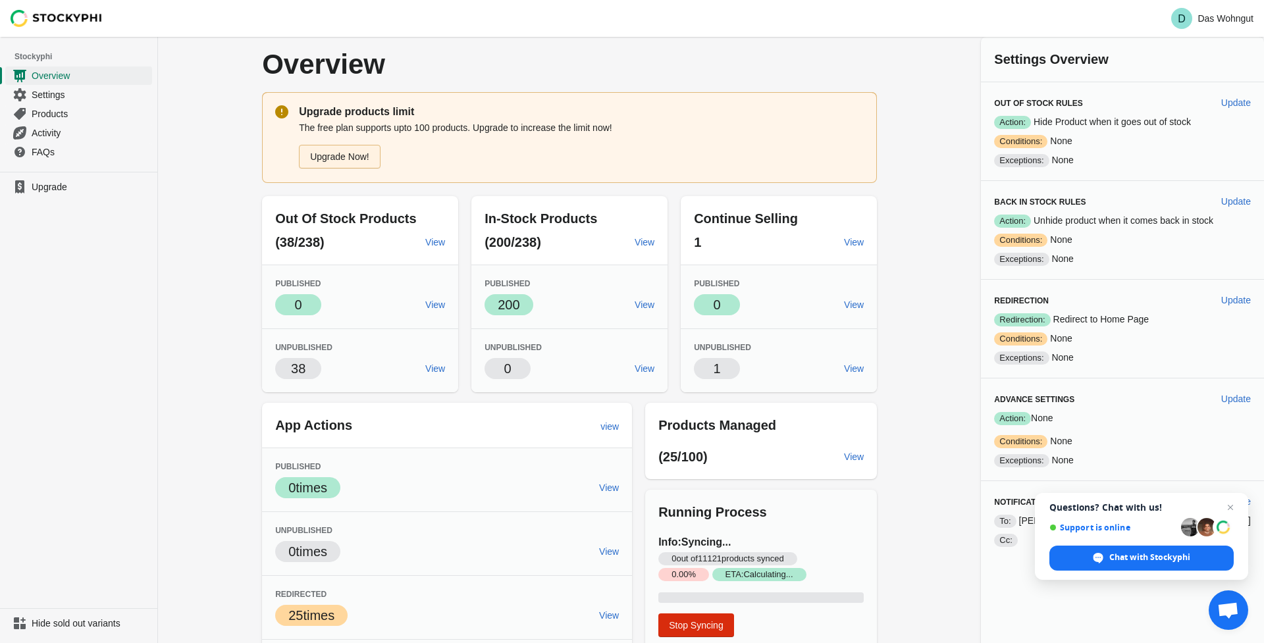
click at [348, 161] on link "Upgrade Now!" at bounding box center [340, 157] width 82 height 24
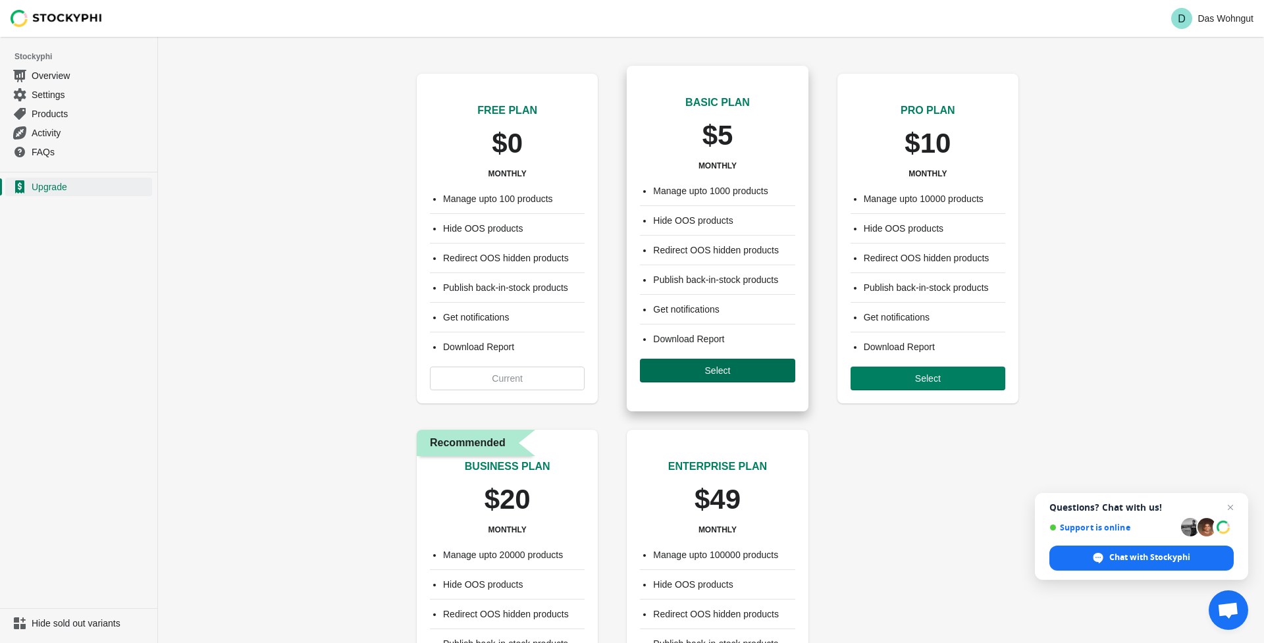
click at [687, 374] on span "Select" at bounding box center [718, 370] width 134 height 11
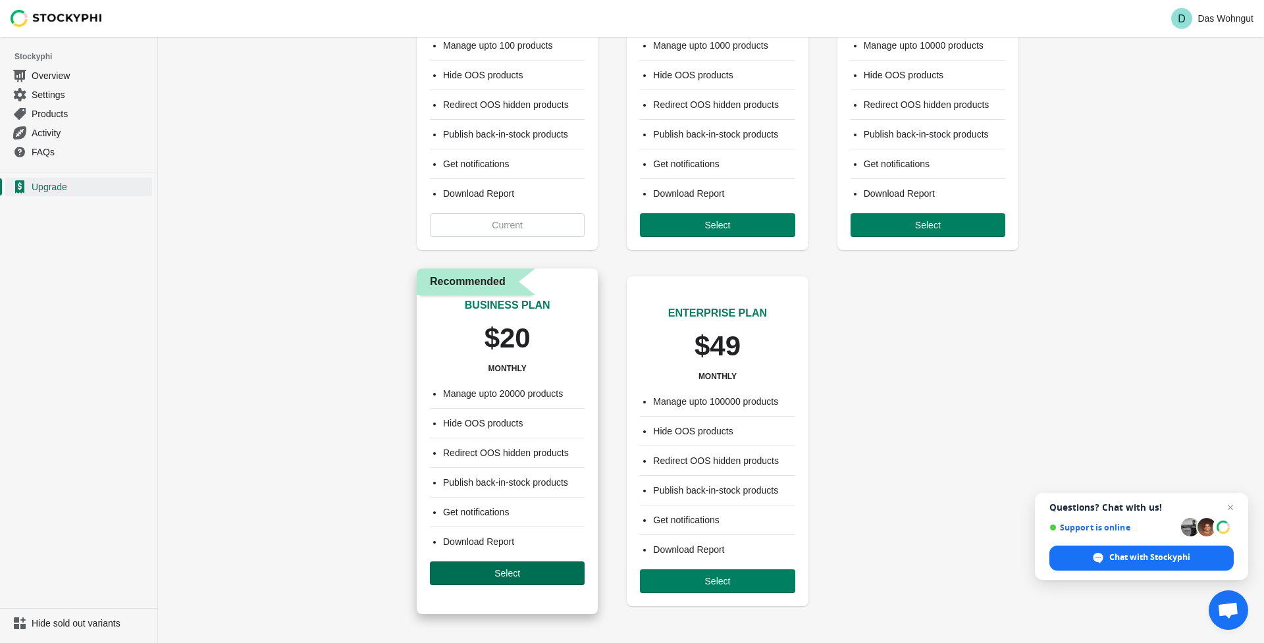
scroll to position [153, 0]
click at [508, 580] on button "Select" at bounding box center [507, 574] width 155 height 24
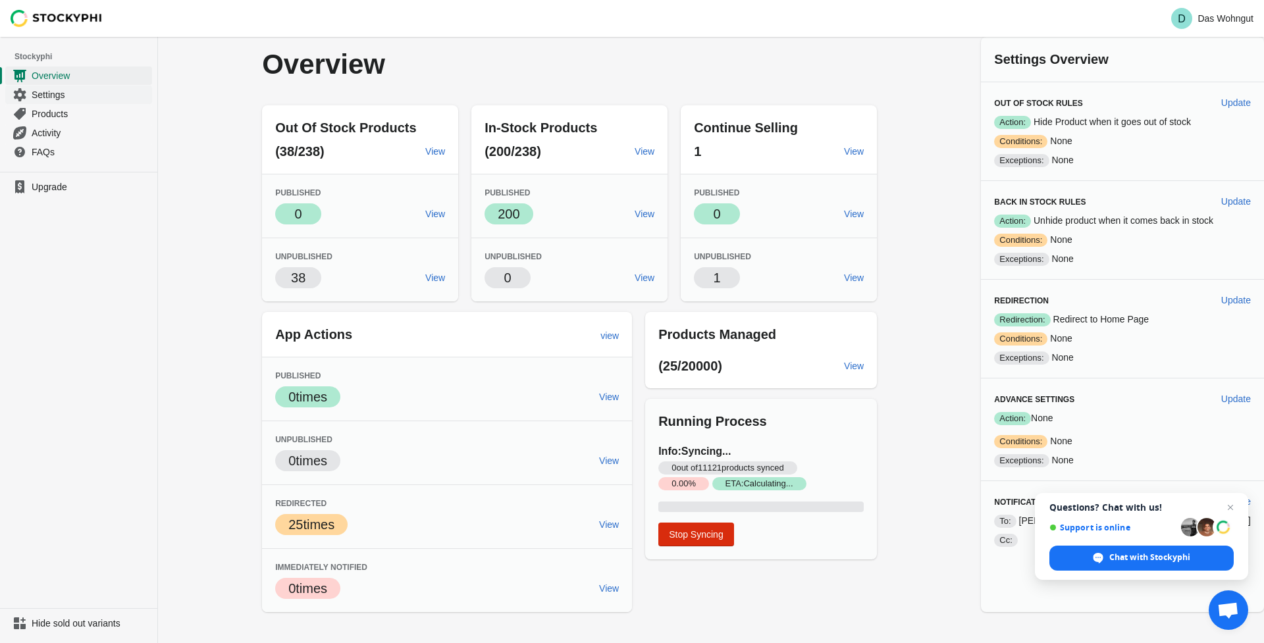
click at [68, 97] on span "Settings" at bounding box center [91, 94] width 118 height 13
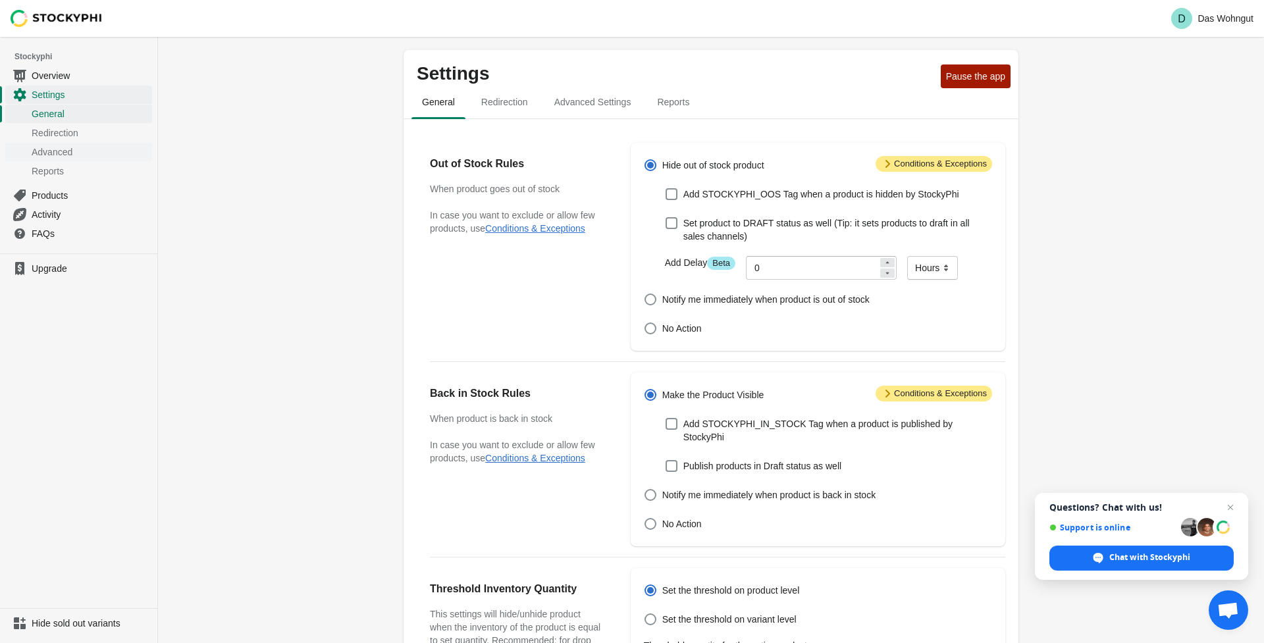
click at [59, 149] on span "Advanced" at bounding box center [91, 152] width 118 height 13
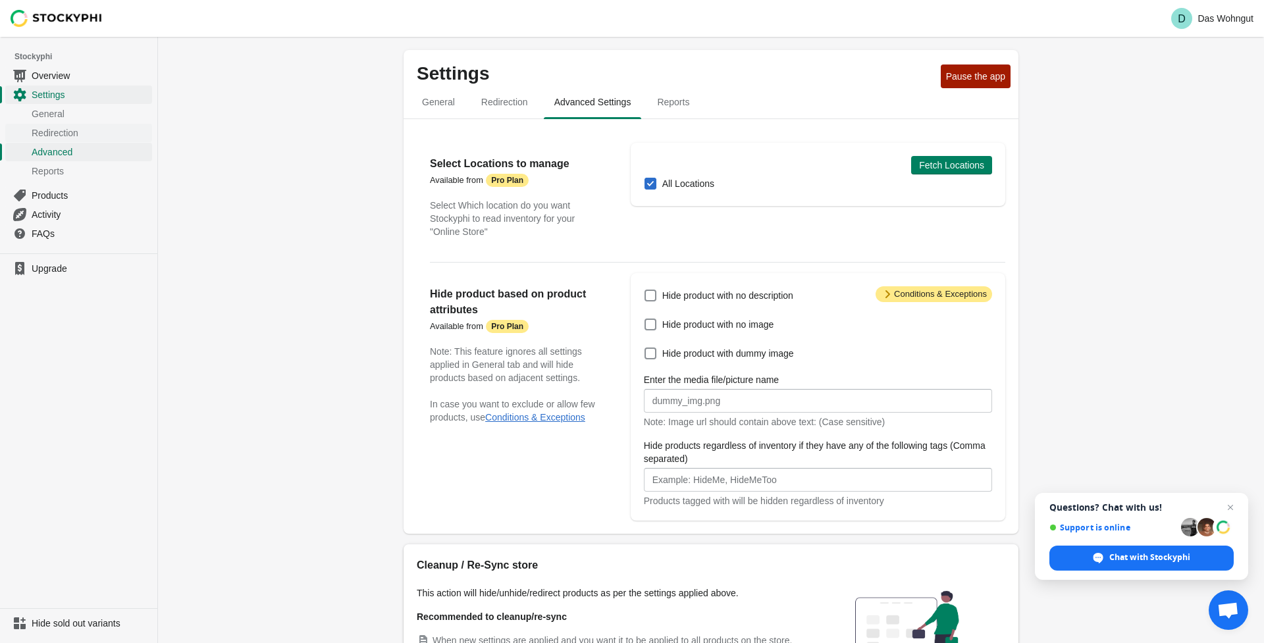
click at [65, 134] on span "Redirection" at bounding box center [91, 132] width 118 height 13
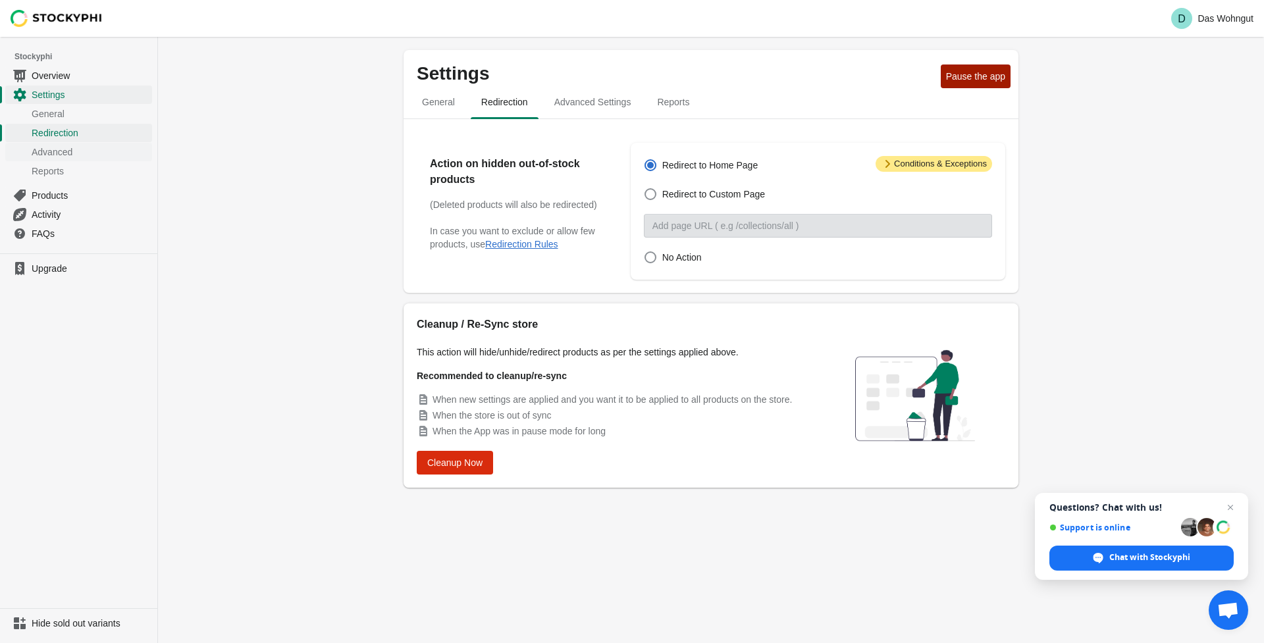
click at [64, 147] on span "Advanced" at bounding box center [91, 152] width 118 height 13
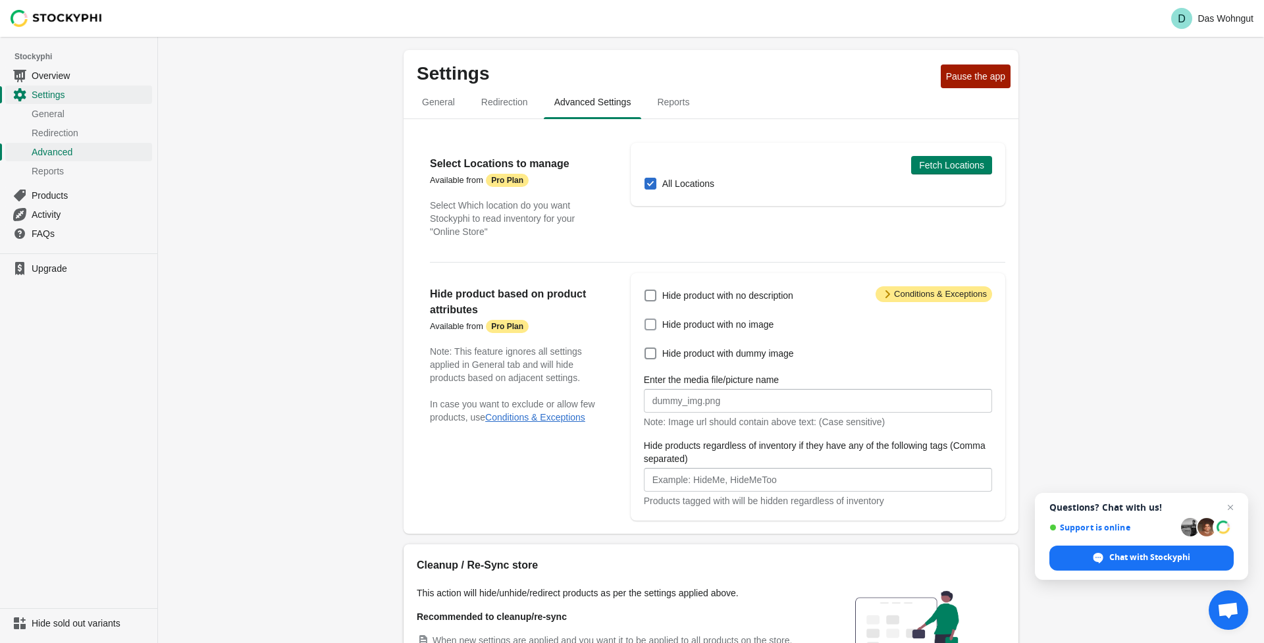
click at [650, 326] on span at bounding box center [651, 325] width 12 height 12
click at [645, 319] on input "Hide product with no image" at bounding box center [645, 319] width 1 height 1
checkbox input "true"
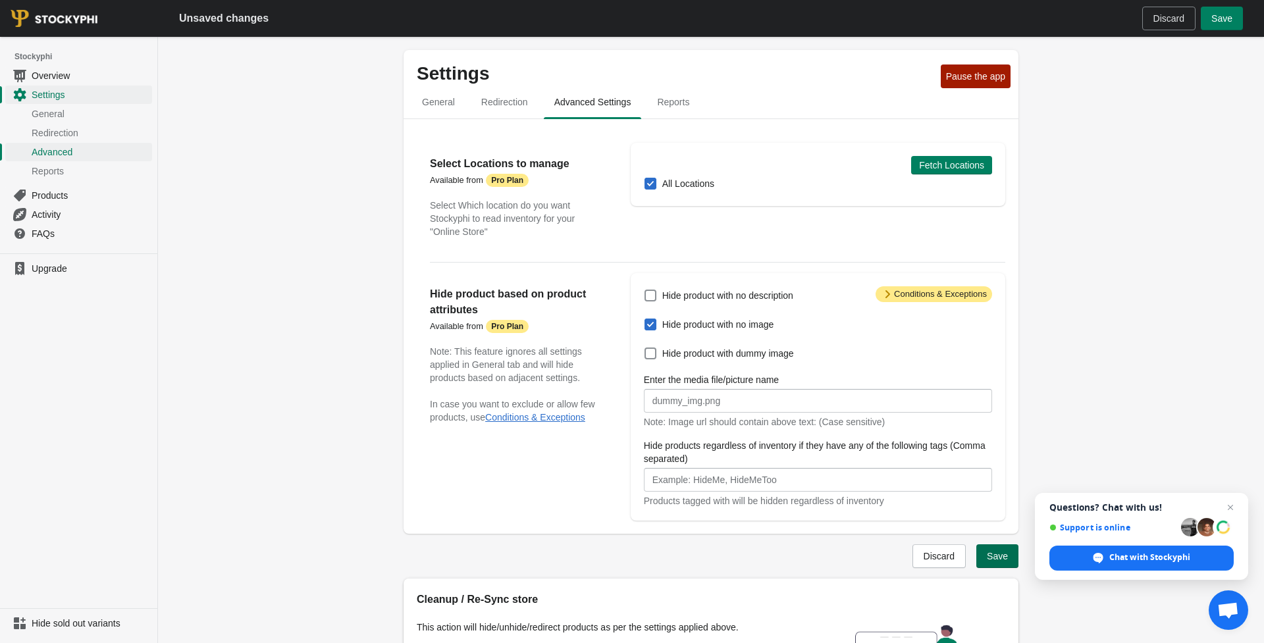
click at [1000, 565] on button "Save" at bounding box center [997, 557] width 42 height 24
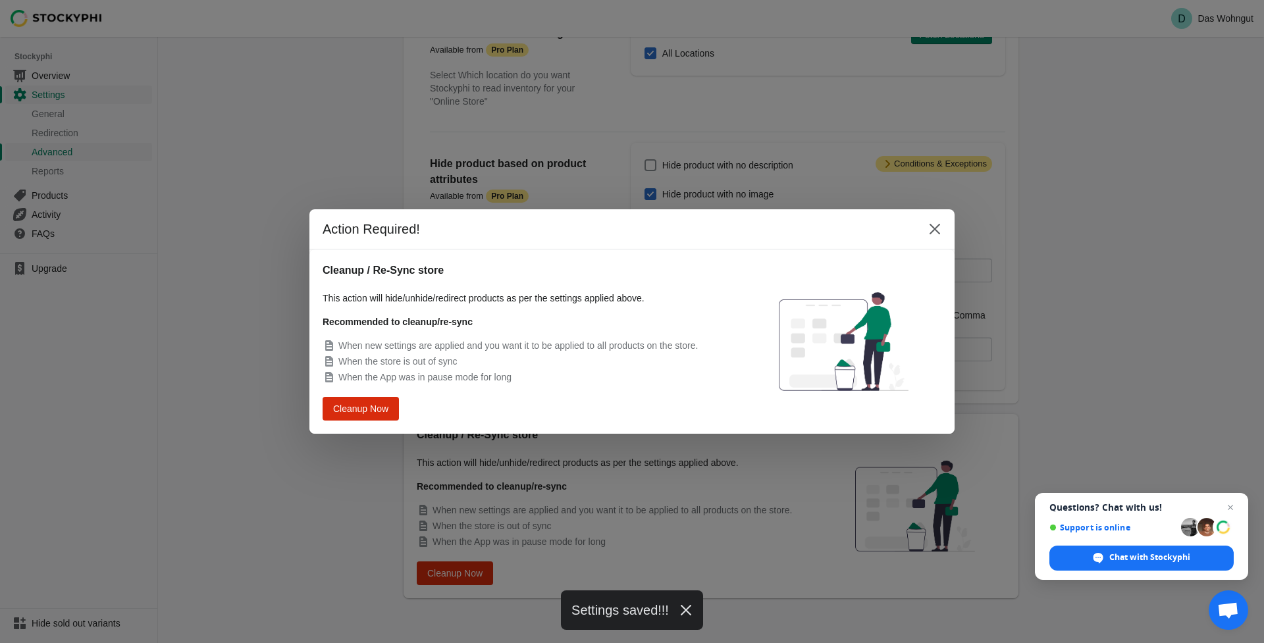
scroll to position [165, 0]
click at [354, 243] on div "Action Required!" at bounding box center [631, 229] width 645 height 40
click at [351, 244] on div "Action Required!" at bounding box center [631, 229] width 645 height 40
click at [350, 327] on strong "Recommended to cleanup/re-sync" at bounding box center [398, 322] width 150 height 11
click at [936, 65] on div "Action Required! Cleanup / Re-Sync store This action will hide/unhide/redirect …" at bounding box center [632, 321] width 1264 height 643
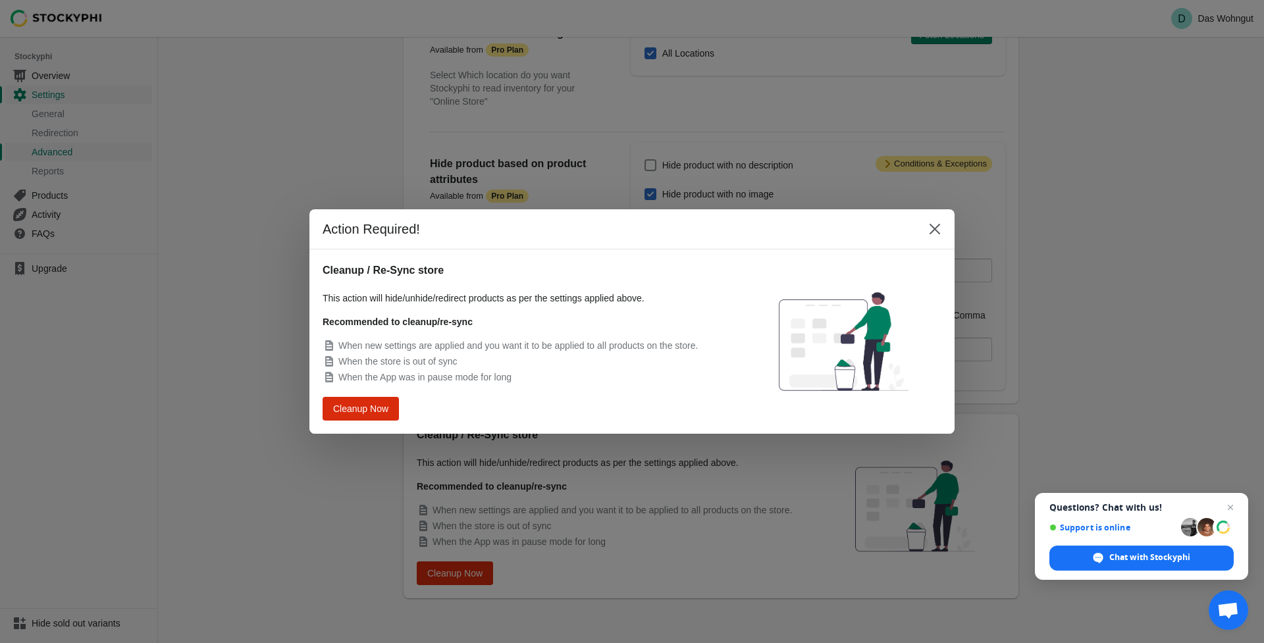
drag, startPoint x: 377, startPoint y: 242, endPoint x: 389, endPoint y: 258, distance: 20.3
click at [377, 242] on div "Action Required!" at bounding box center [631, 229] width 645 height 40
click at [433, 398] on div "Cleanup / Re-Sync store This action will hide/unhide/redirect products as per t…" at bounding box center [528, 342] width 410 height 158
click at [435, 408] on div "Cleanup Now" at bounding box center [528, 409] width 410 height 24
click at [929, 59] on div "Action Required! Cleanup / Re-Sync store This action will hide/unhide/redirect …" at bounding box center [632, 321] width 1264 height 643
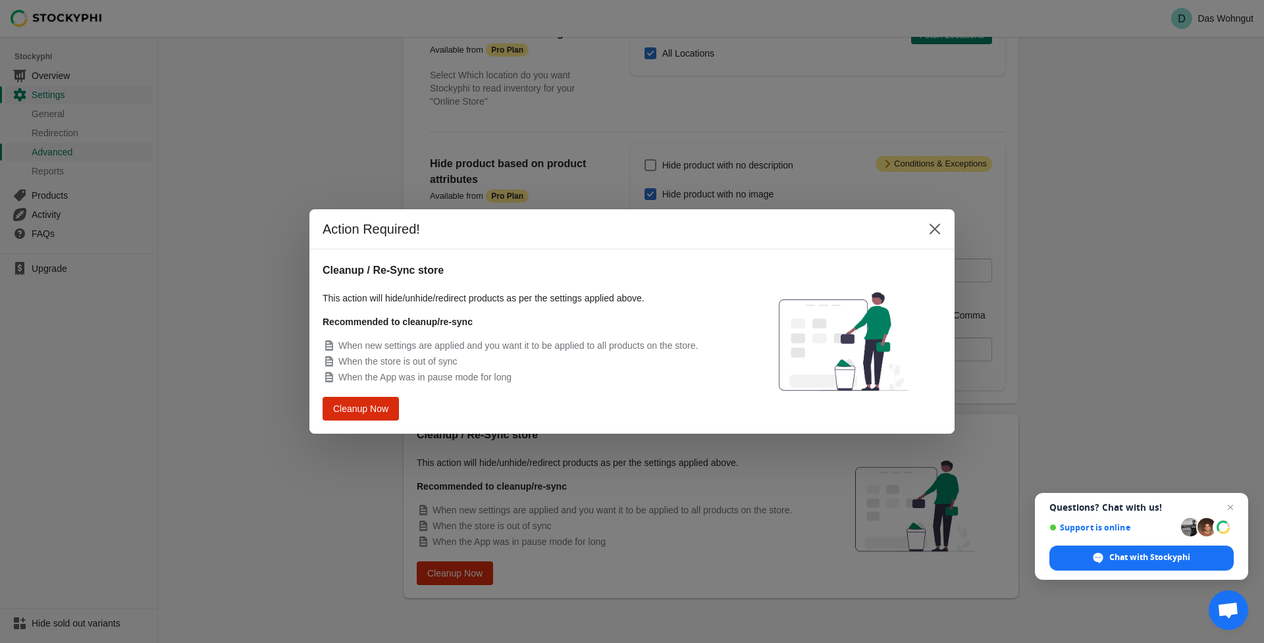
drag, startPoint x: 939, startPoint y: 62, endPoint x: 1079, endPoint y: 182, distance: 184.0
click at [942, 65] on div "Action Required! Cleanup / Re-Sync store This action will hide/unhide/redirect …" at bounding box center [632, 321] width 1264 height 643
click at [936, 63] on div "Action Required! Cleanup / Re-Sync store This action will hide/unhide/redirect …" at bounding box center [632, 321] width 1264 height 643
click at [1039, 124] on div "Action Required! Cleanup / Re-Sync store This action will hide/unhide/redirect …" at bounding box center [632, 321] width 1264 height 643
click at [367, 246] on div "Action Required!" at bounding box center [631, 229] width 645 height 40
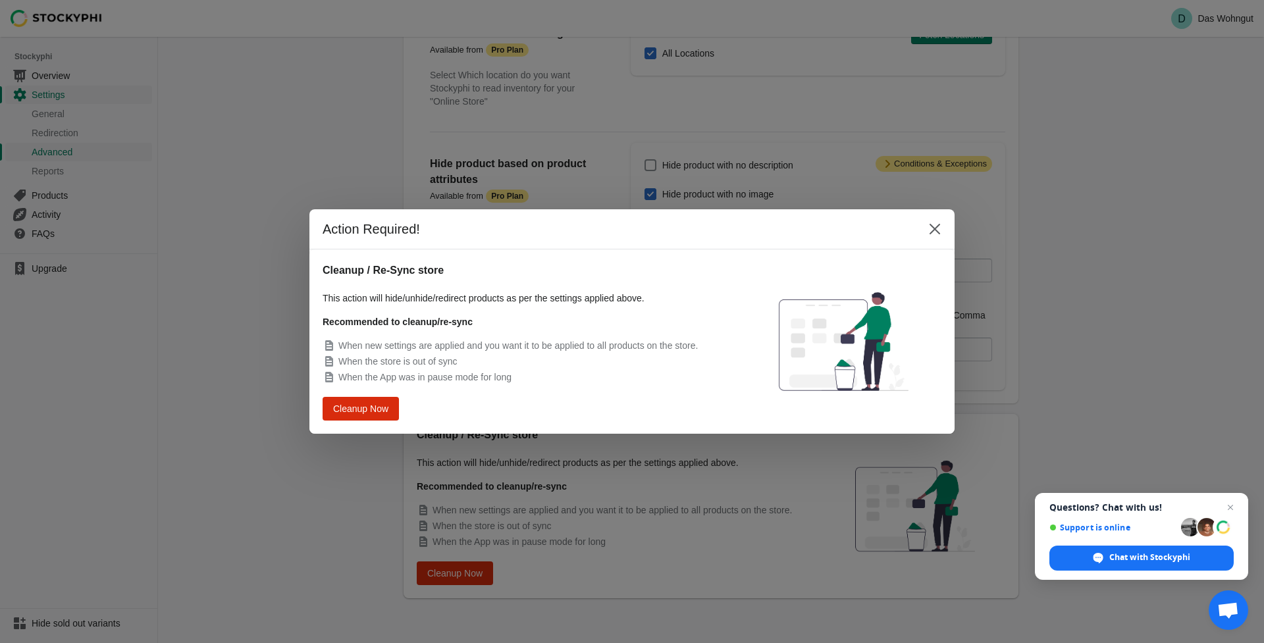
click at [367, 245] on div "Action Required!" at bounding box center [631, 229] width 645 height 40
click at [368, 245] on div "Action Required!" at bounding box center [631, 229] width 645 height 40
click at [210, 193] on div "Action Required! Cleanup / Re-Sync store This action will hide/unhide/redirect …" at bounding box center [632, 321] width 1264 height 643
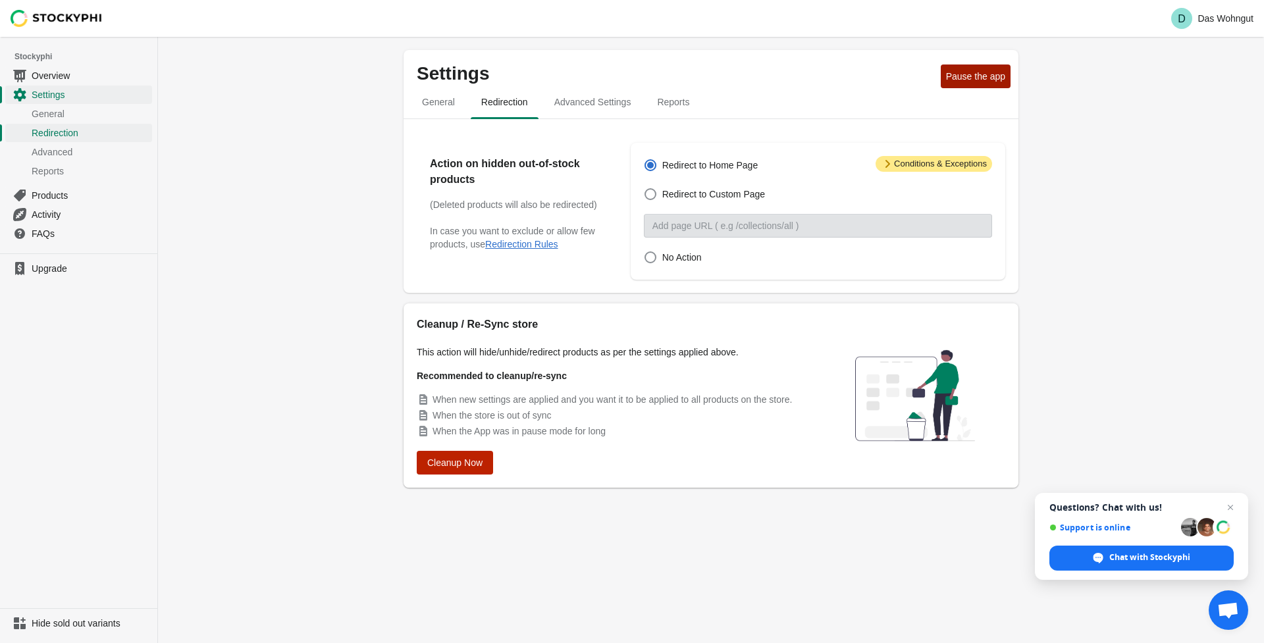
click at [431, 463] on span "Cleanup Now" at bounding box center [454, 463] width 55 height 11
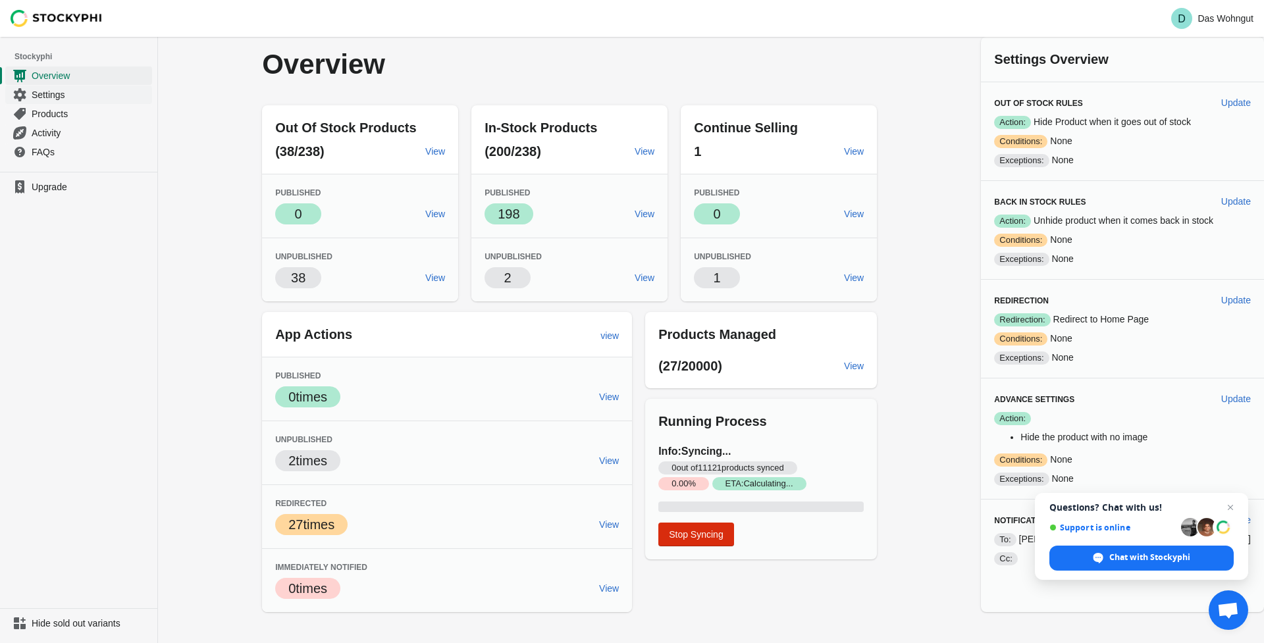
click at [54, 93] on span "Settings" at bounding box center [91, 94] width 118 height 13
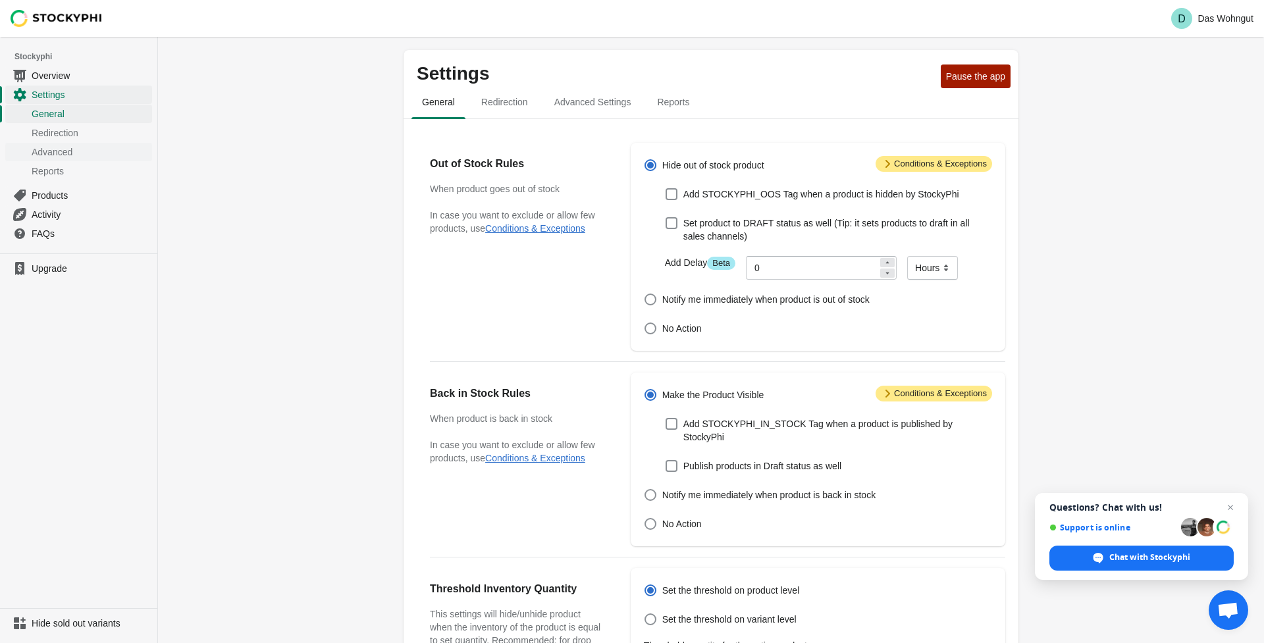
click at [49, 150] on span "Advanced" at bounding box center [91, 152] width 118 height 13
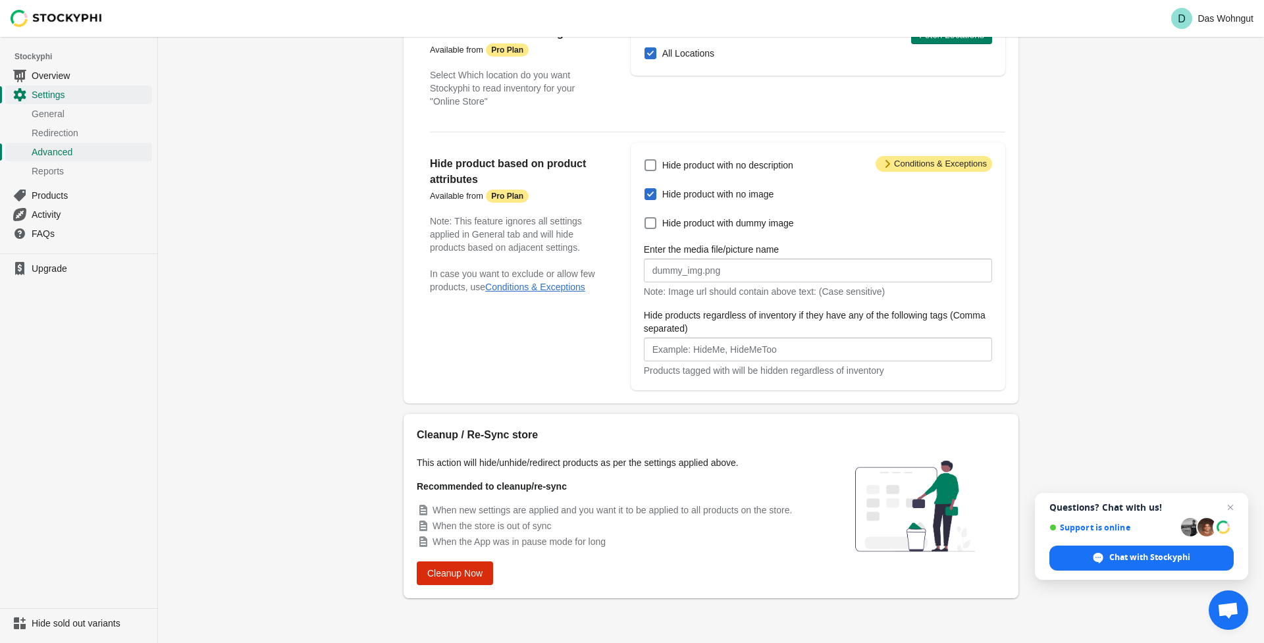
scroll to position [131, 0]
click at [469, 575] on span "Cleanup Now" at bounding box center [454, 573] width 55 height 11
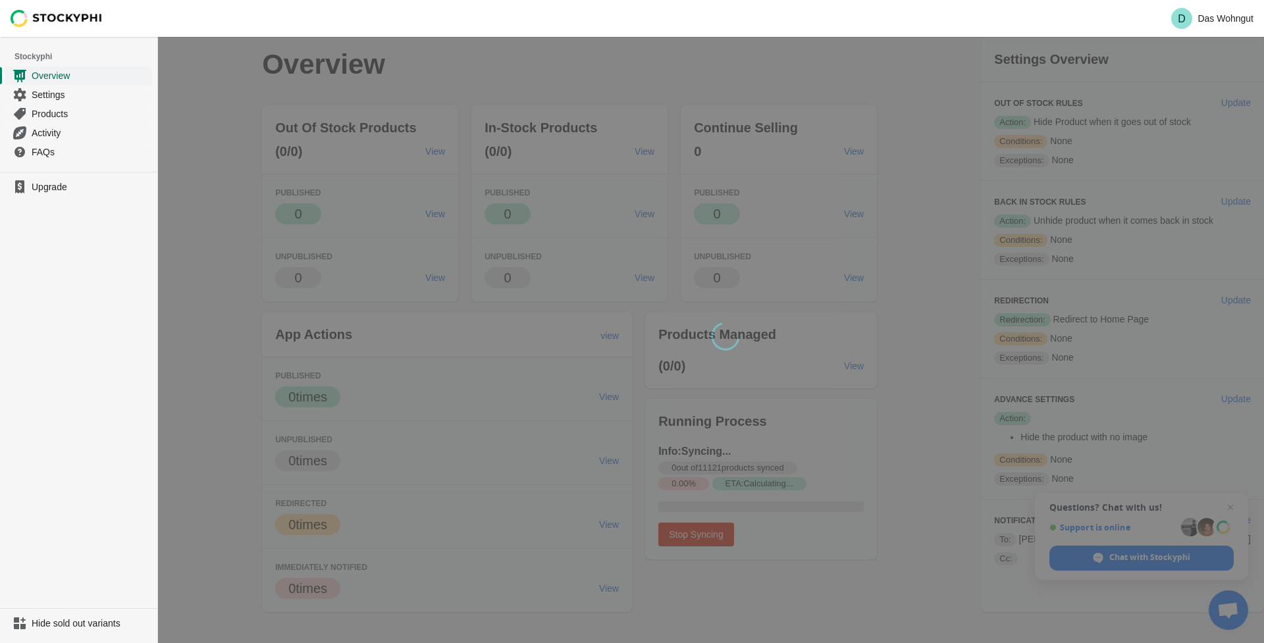
click at [88, 74] on span "Overview" at bounding box center [91, 75] width 118 height 13
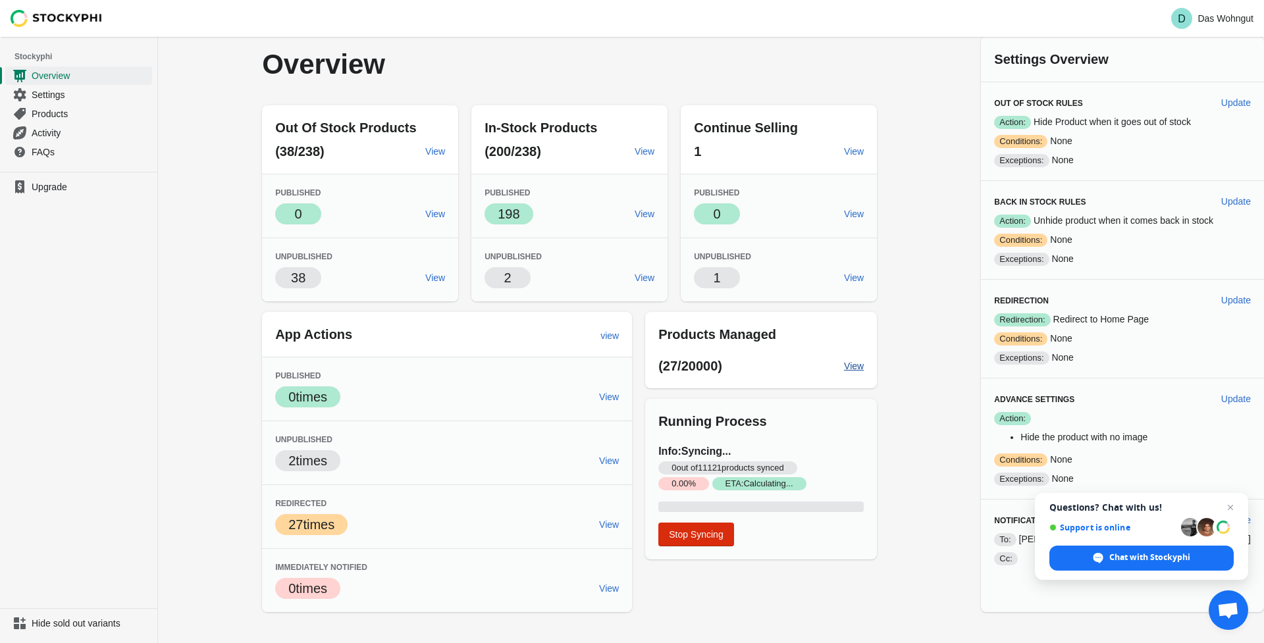
click at [864, 367] on span "View" at bounding box center [854, 366] width 20 height 11
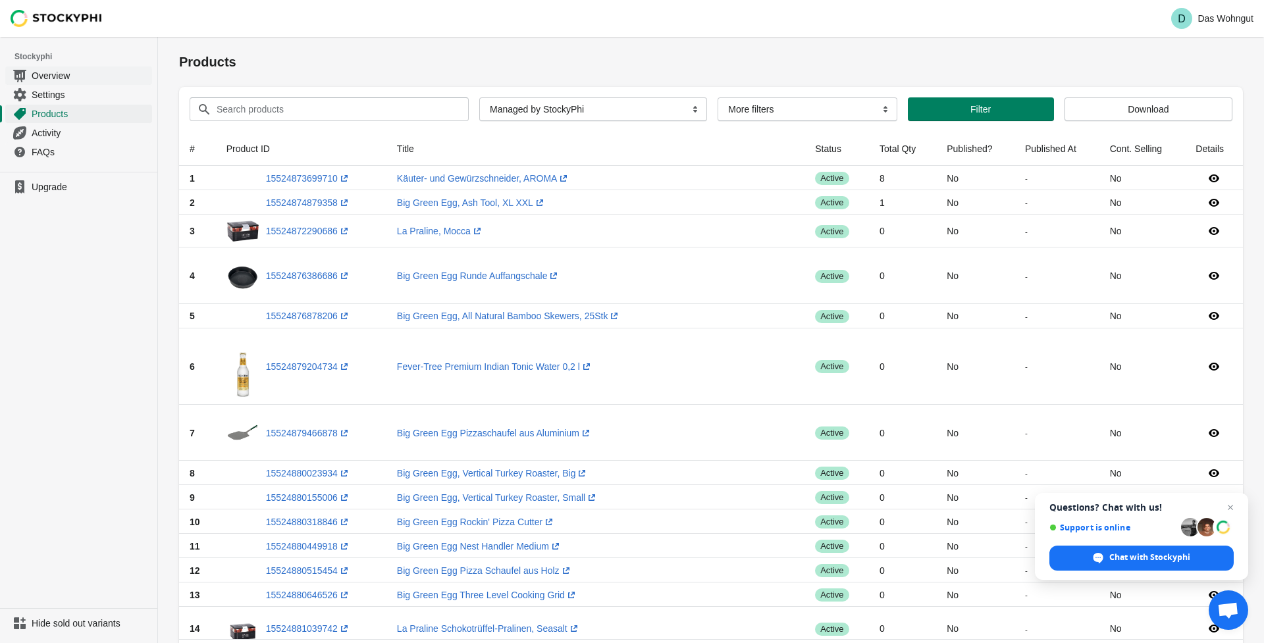
click at [75, 80] on span "Overview" at bounding box center [91, 75] width 118 height 13
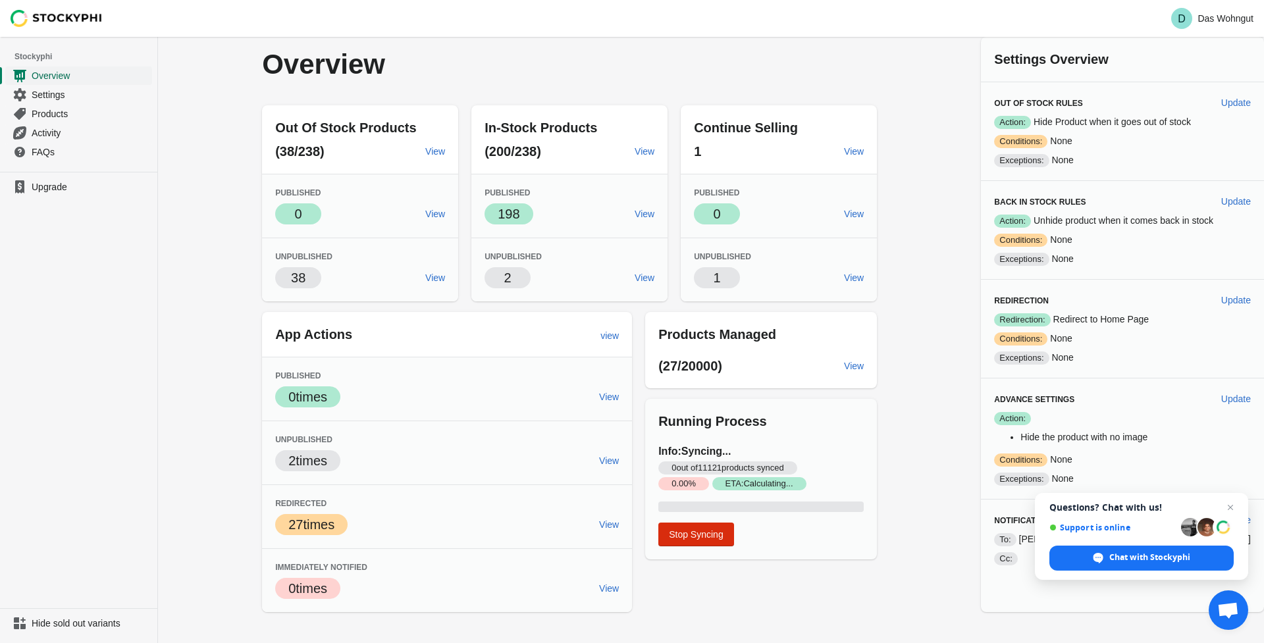
click at [48, 76] on span "Overview" at bounding box center [91, 75] width 118 height 13
click at [40, 112] on span "Products" at bounding box center [91, 113] width 118 height 13
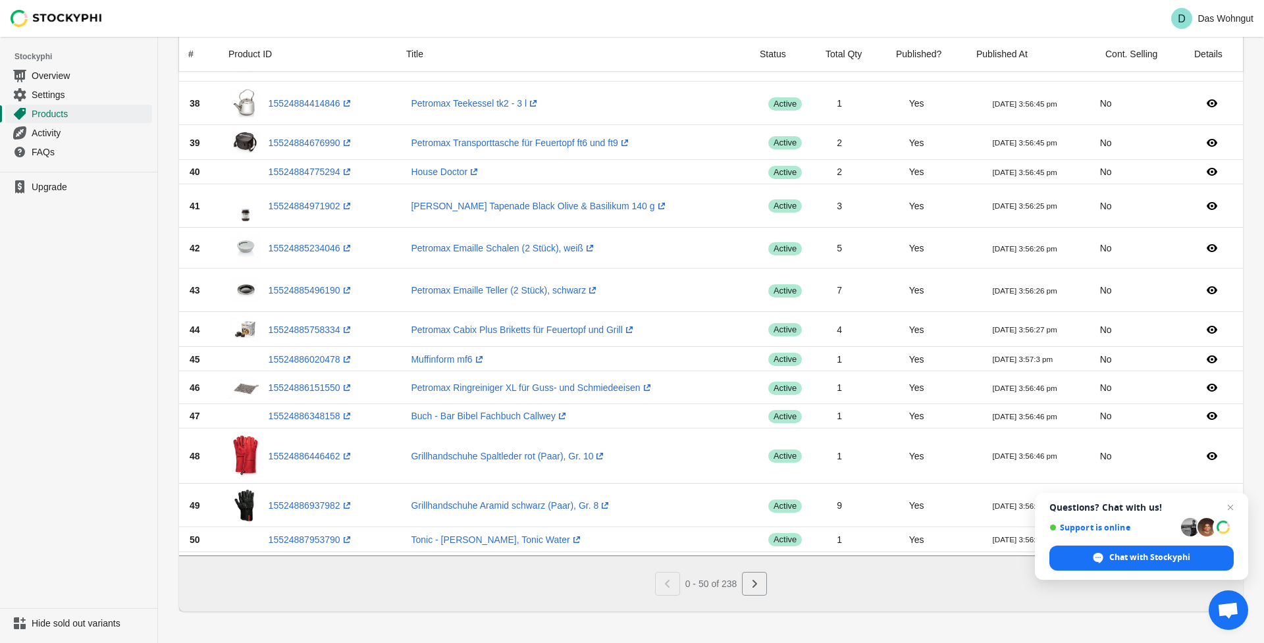
scroll to position [1642, 0]
click at [33, 76] on span "Overview" at bounding box center [91, 75] width 118 height 13
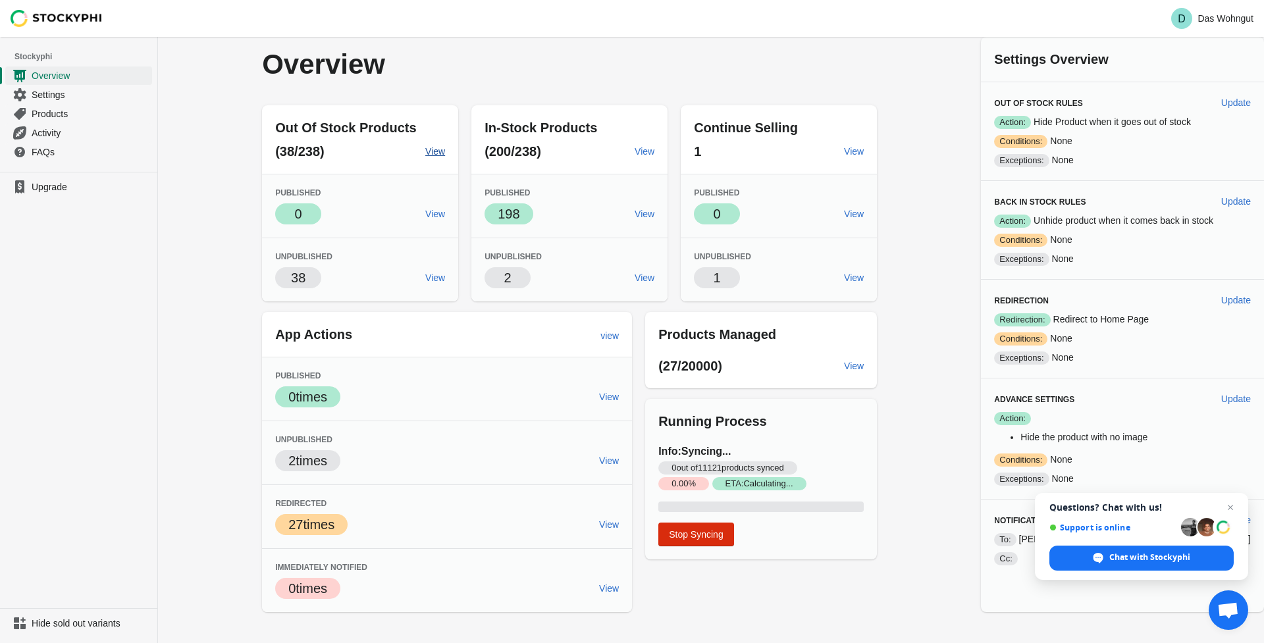
click at [445, 153] on span "View" at bounding box center [435, 151] width 20 height 11
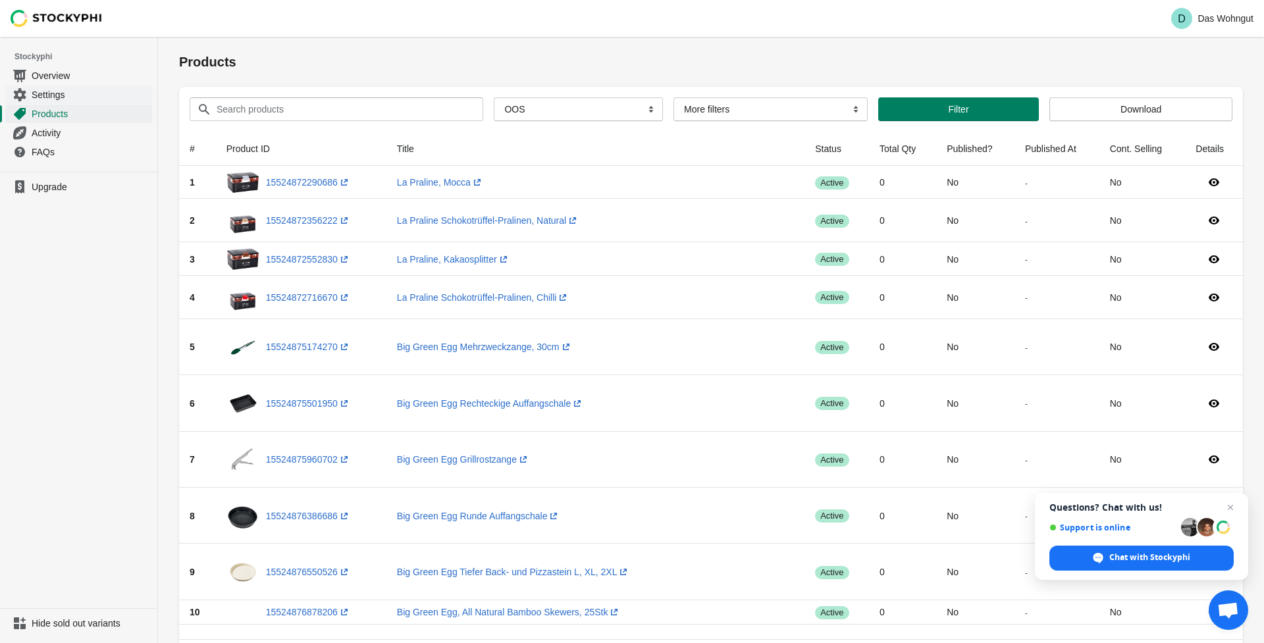
click at [45, 95] on span "Settings" at bounding box center [91, 94] width 118 height 13
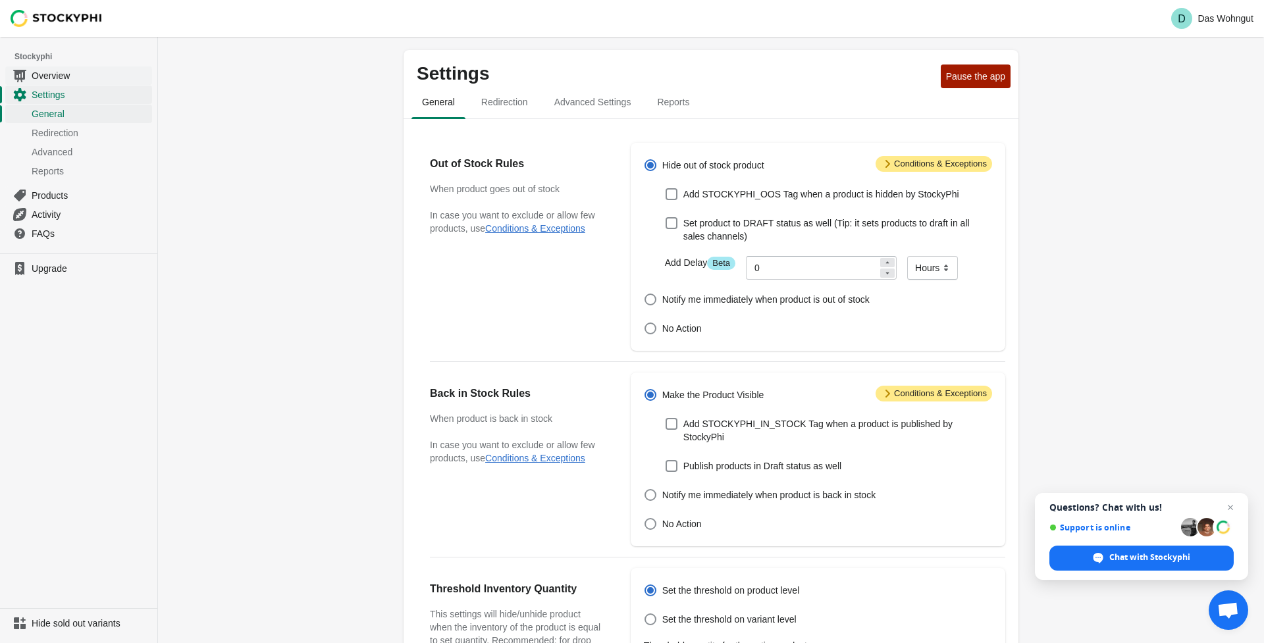
click at [49, 77] on span "Overview" at bounding box center [91, 75] width 118 height 13
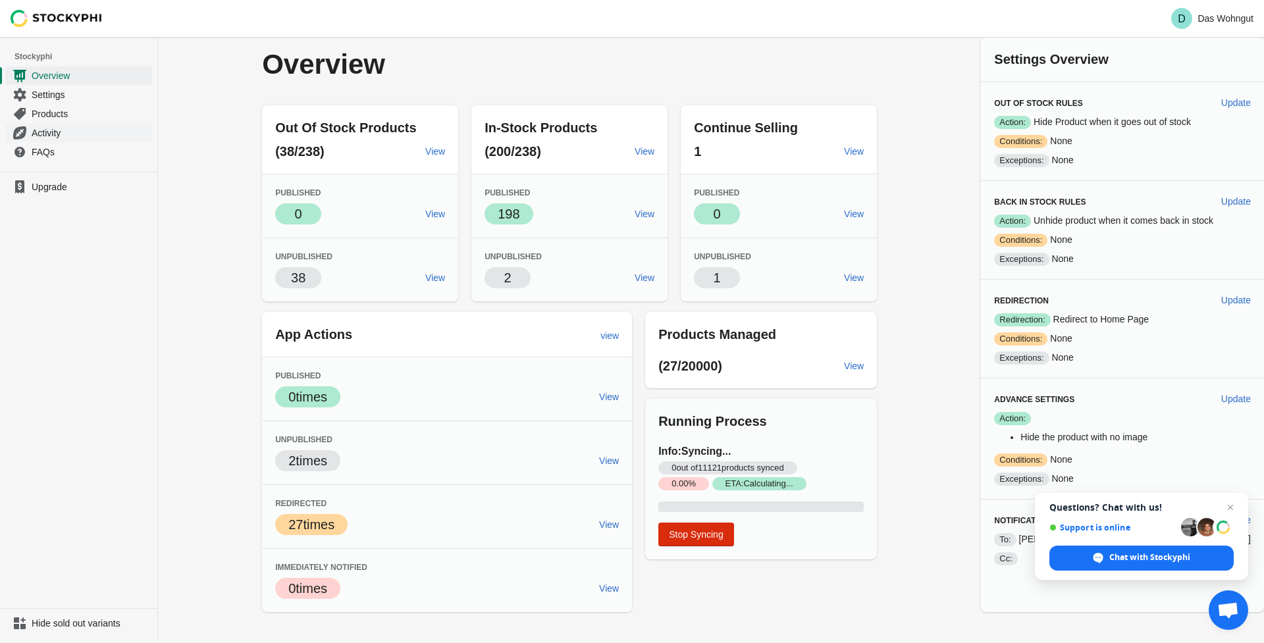
click at [43, 132] on span "Activity" at bounding box center [91, 132] width 118 height 13
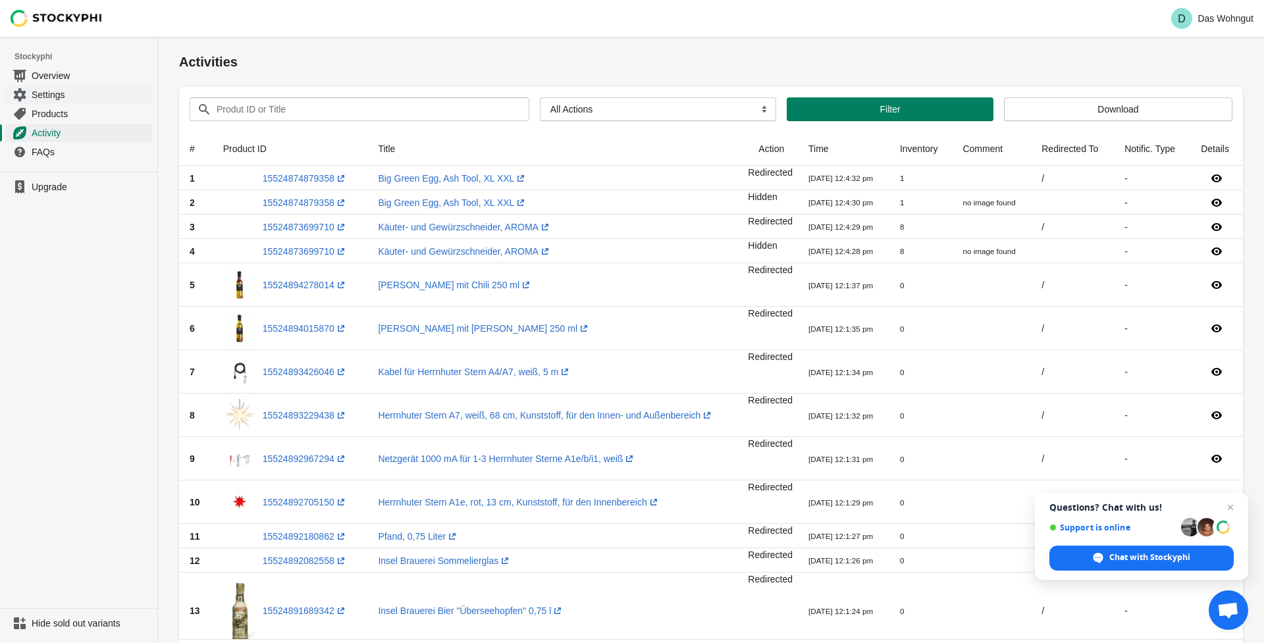
click at [49, 92] on span "Settings" at bounding box center [91, 94] width 118 height 13
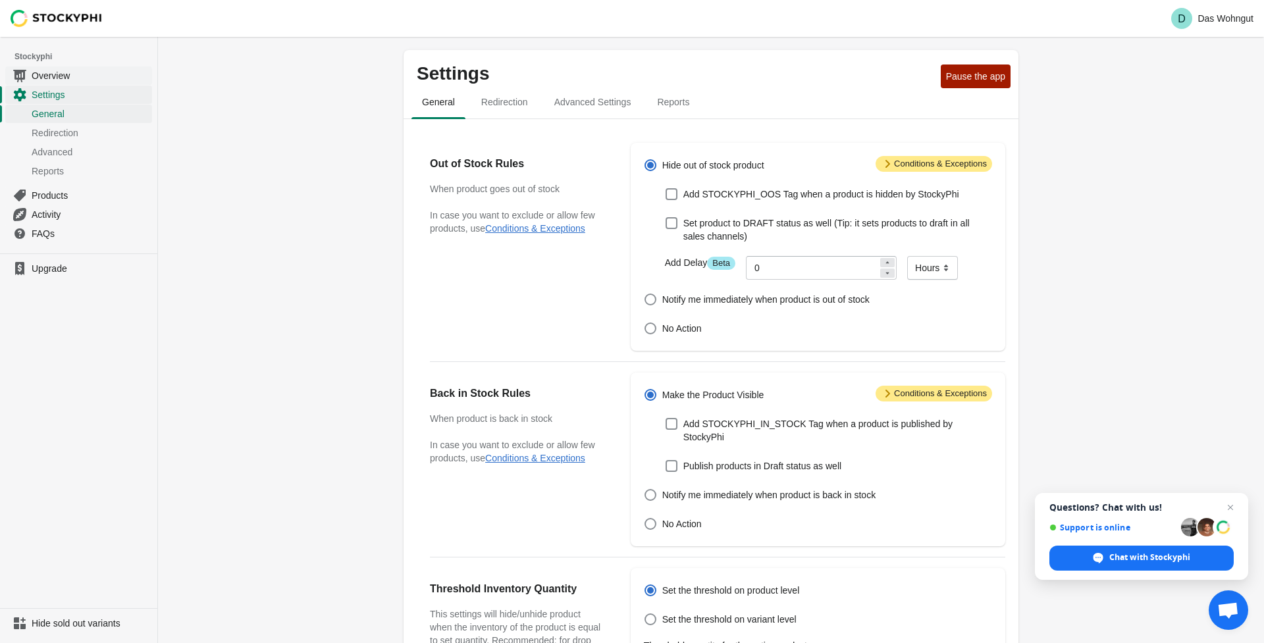
click at [48, 81] on span "Overview" at bounding box center [91, 75] width 118 height 13
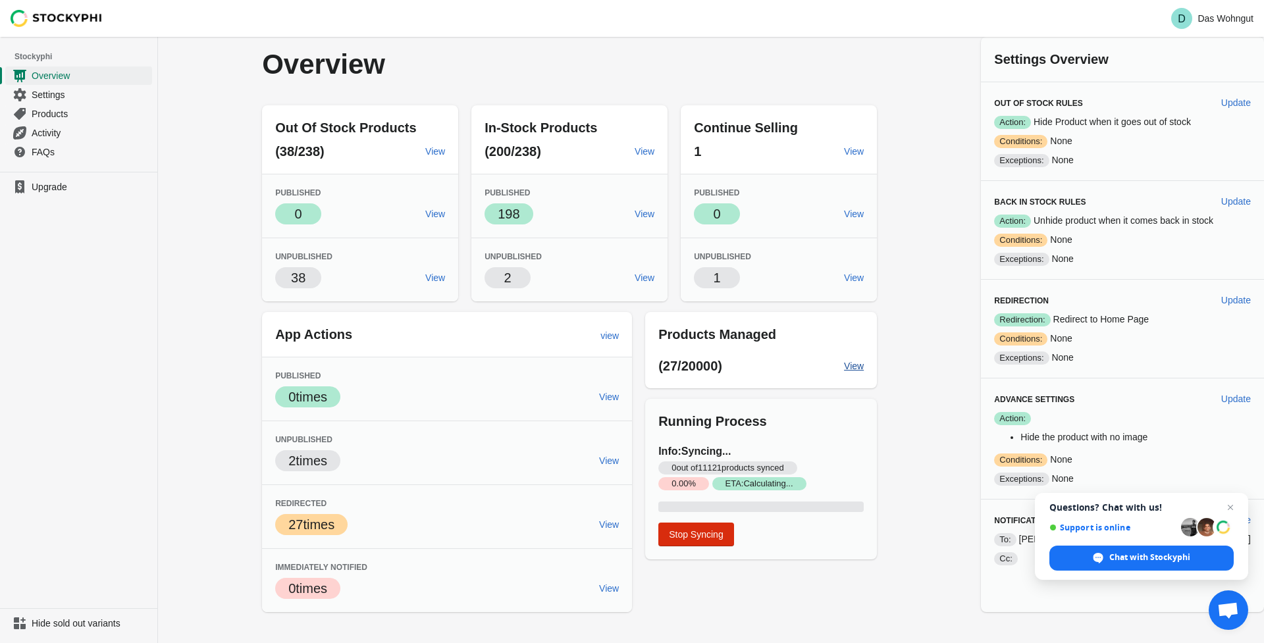
click at [864, 368] on span "View" at bounding box center [854, 366] width 20 height 11
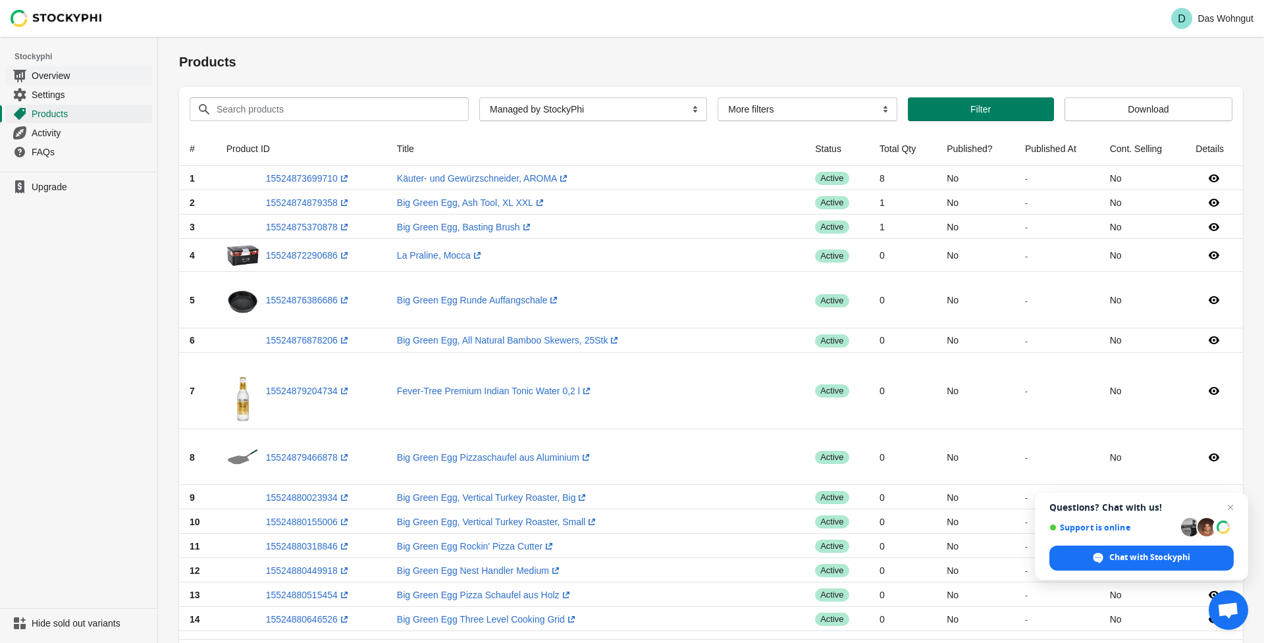
click at [41, 70] on span "Overview" at bounding box center [91, 75] width 118 height 13
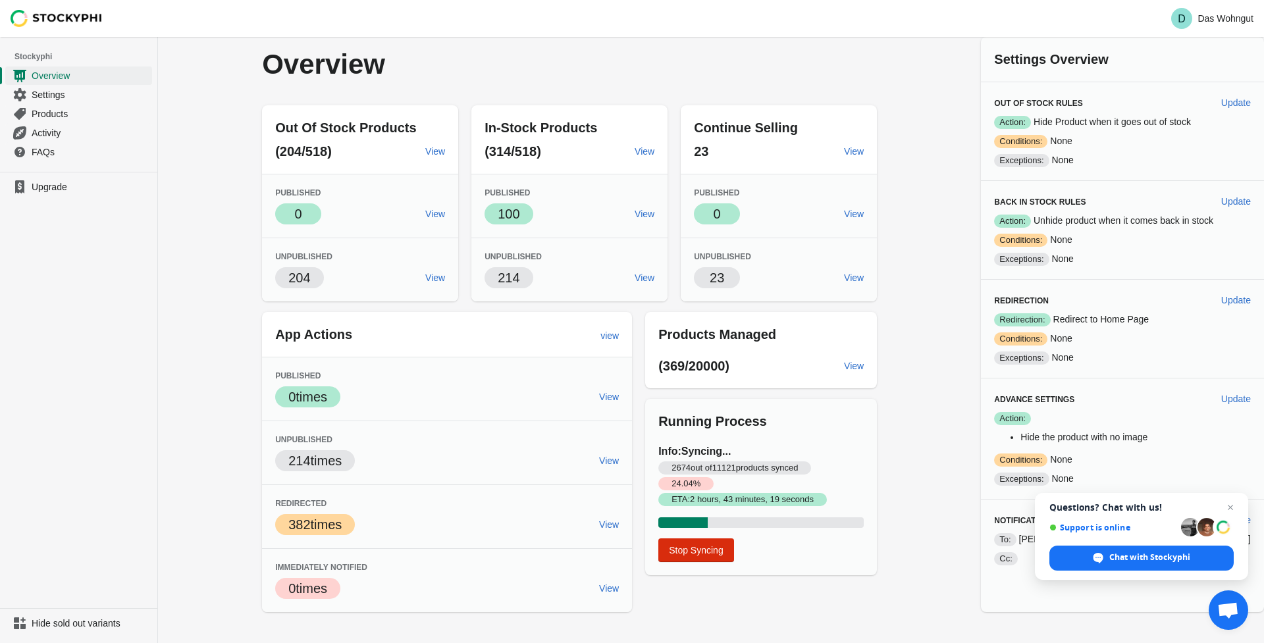
click at [940, 158] on div "Overview Out Of Stock Products (204/518) View Published Success 0 View Unpublis…" at bounding box center [711, 324] width 1106 height 575
click at [29, 93] on link "Settings" at bounding box center [78, 94] width 147 height 19
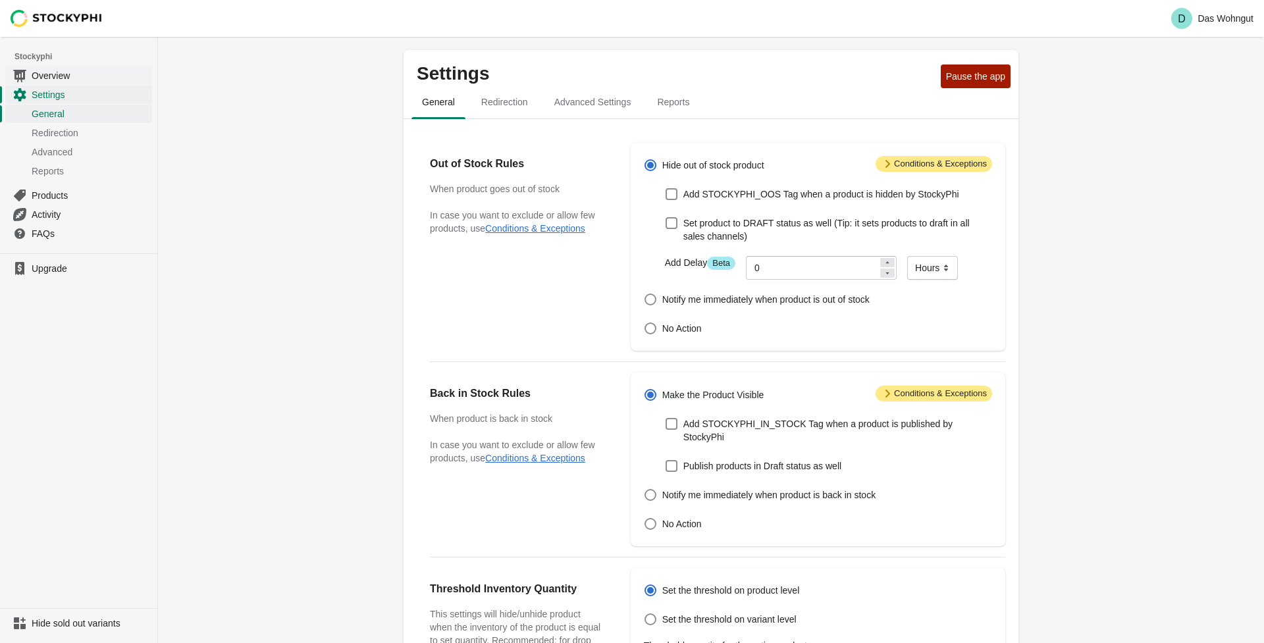
click at [38, 78] on span "Overview" at bounding box center [91, 75] width 118 height 13
